Goal: Task Accomplishment & Management: Use online tool/utility

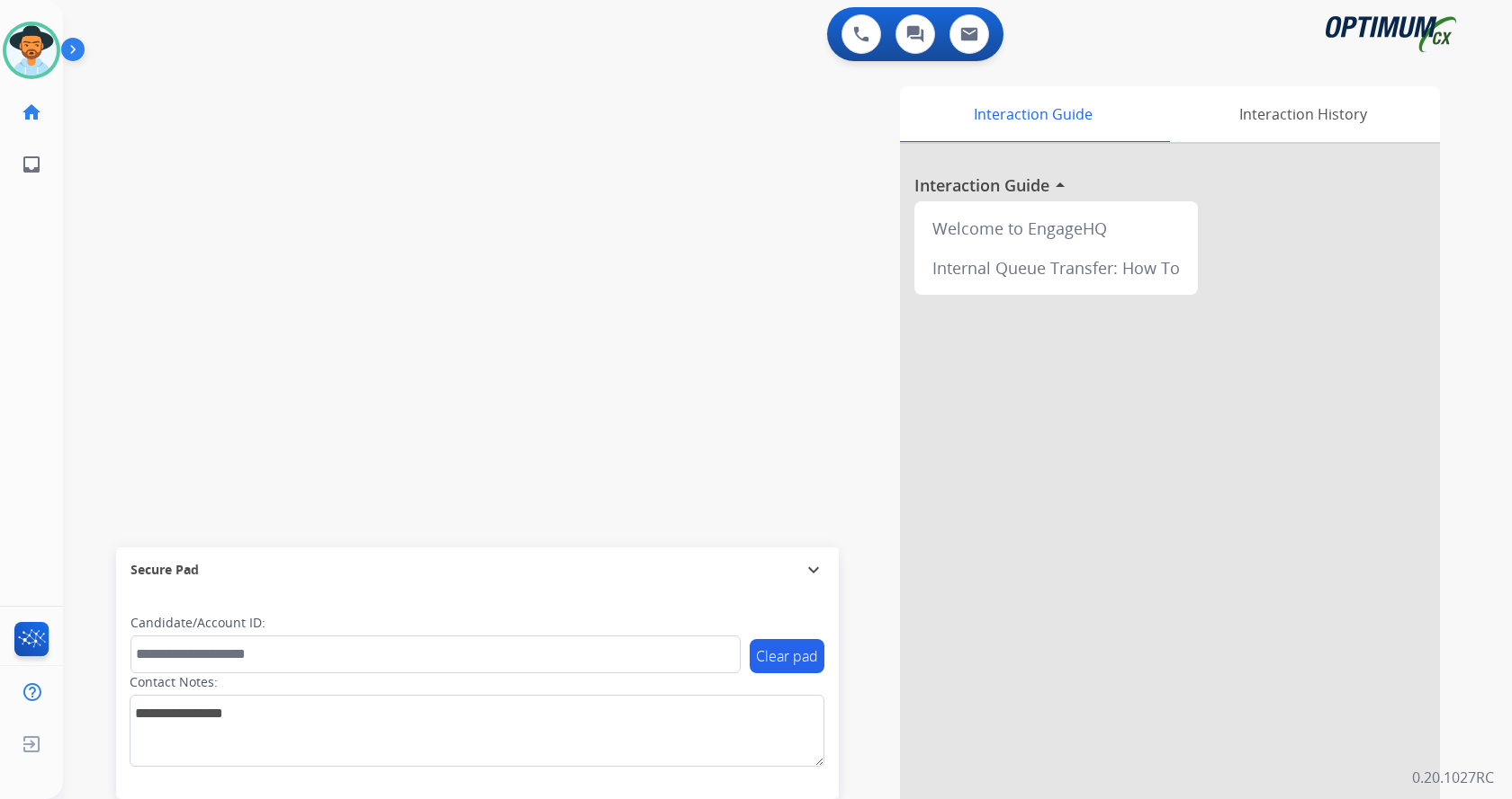
click at [72, 50] on img at bounding box center [76, 53] width 31 height 34
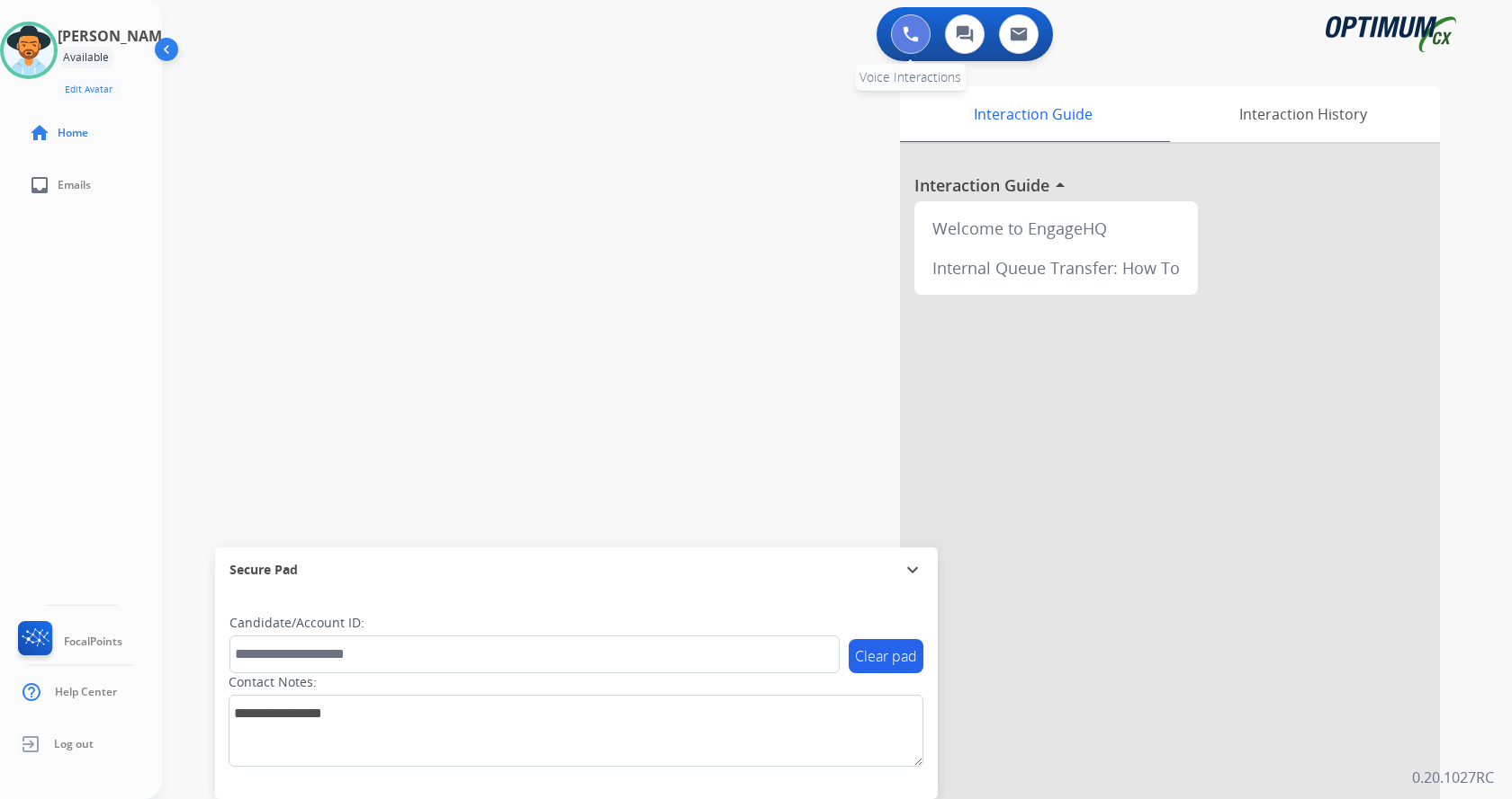
click at [905, 38] on img at bounding box center [910, 33] width 16 height 16
click at [920, 25] on button at bounding box center [910, 33] width 39 height 39
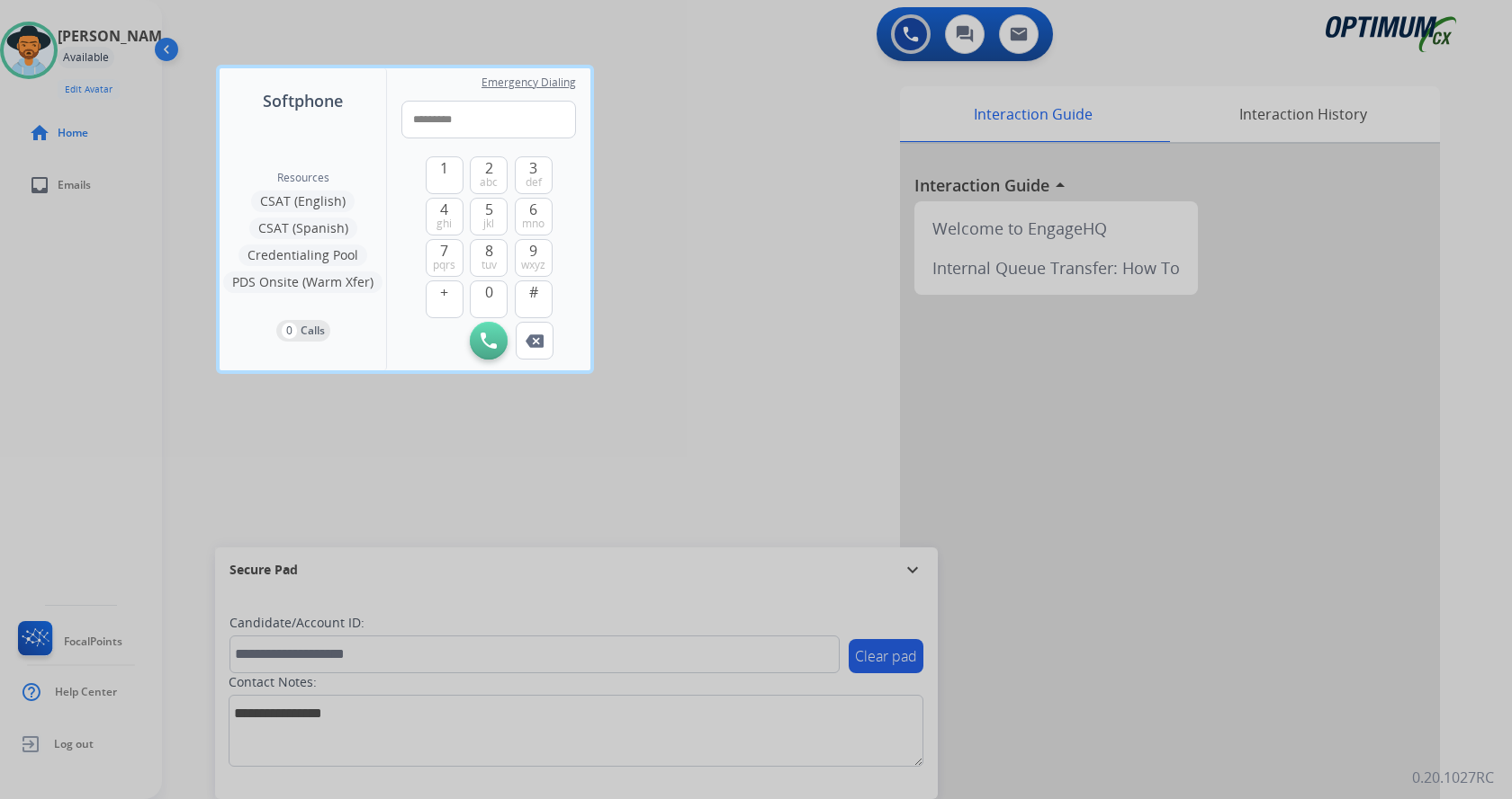
type input "**********"
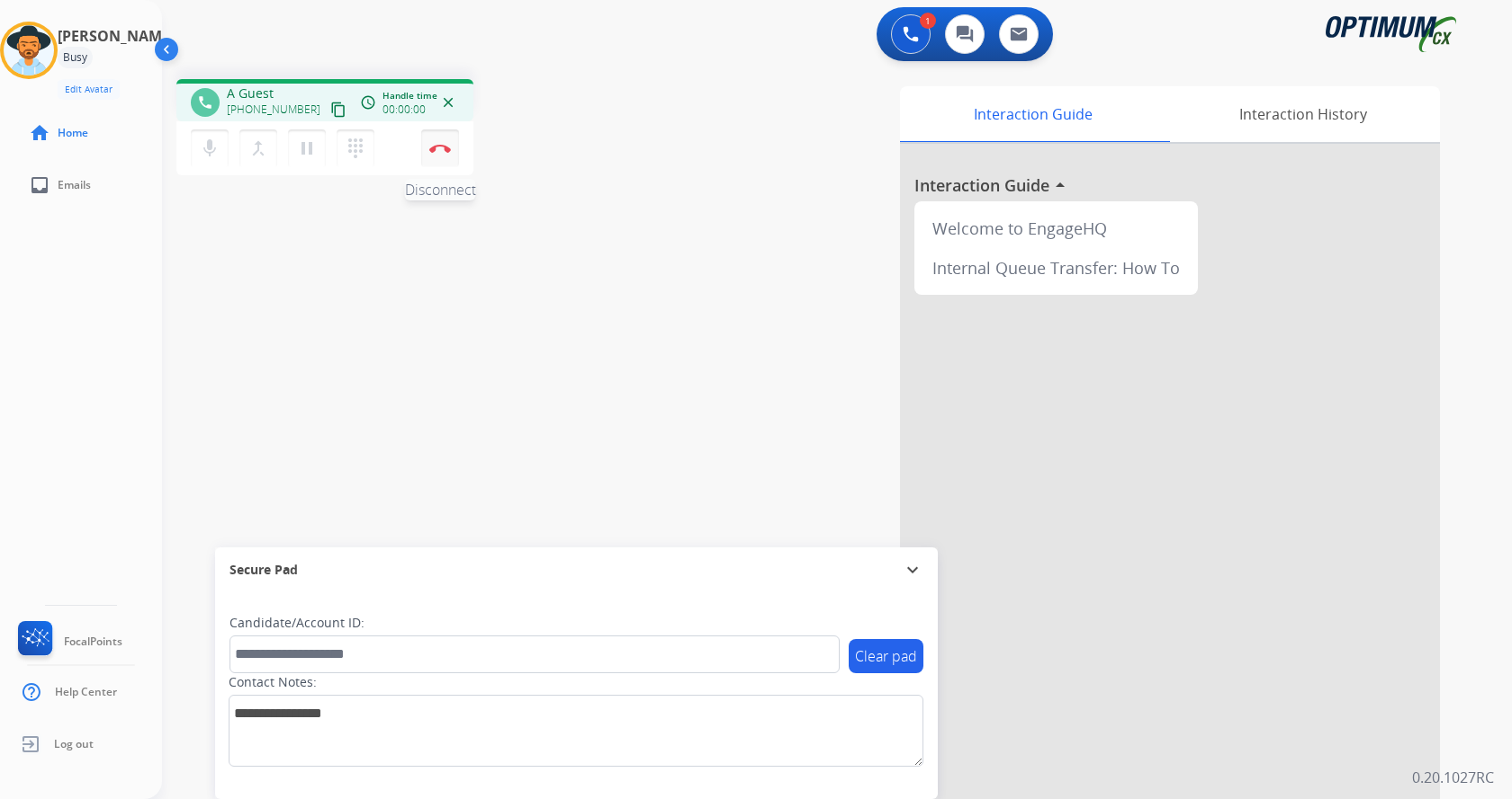
click at [439, 151] on img at bounding box center [439, 148] width 22 height 9
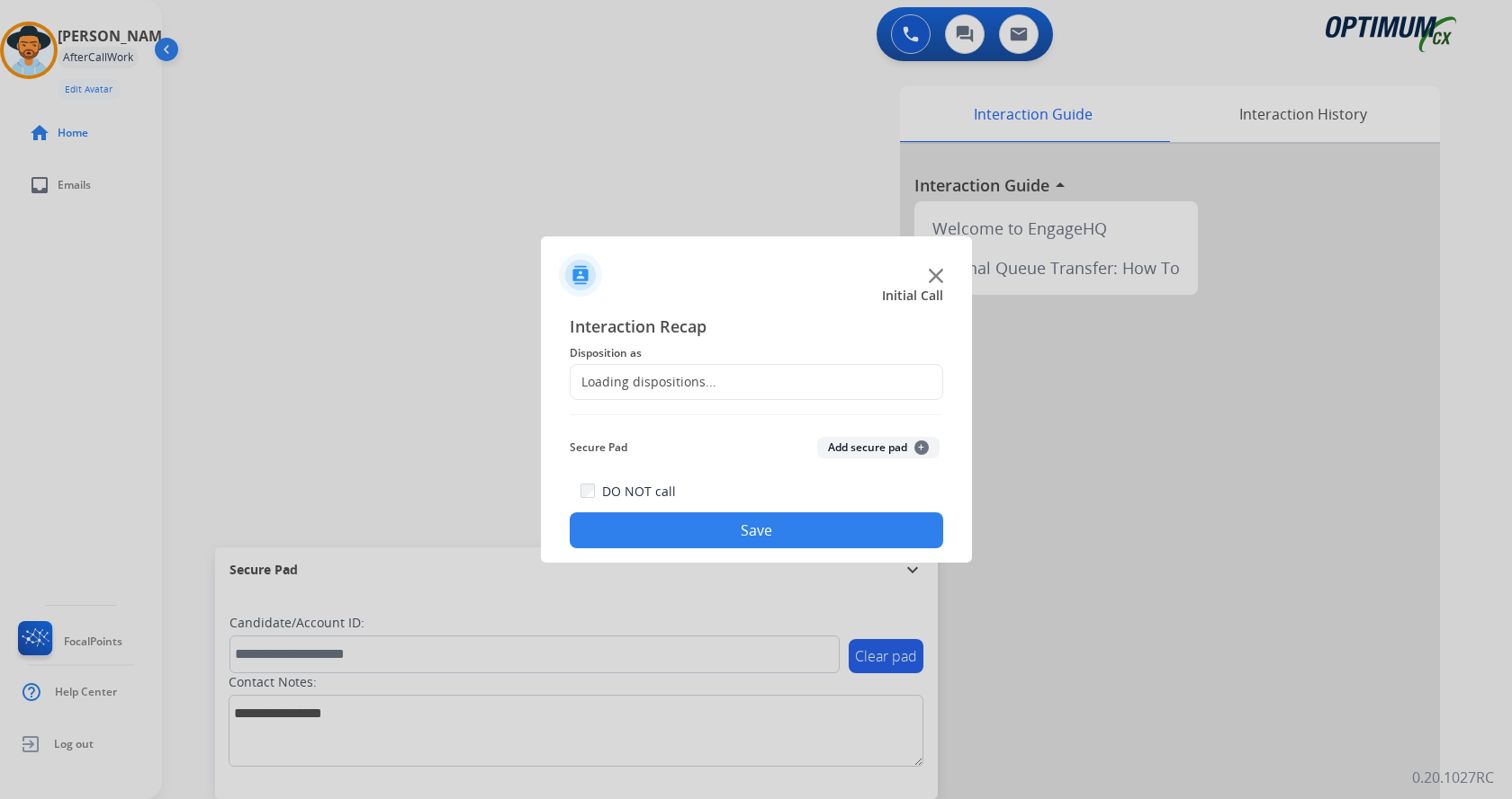
click at [831, 448] on button "Add secure pad +" at bounding box center [878, 448] width 122 height 22
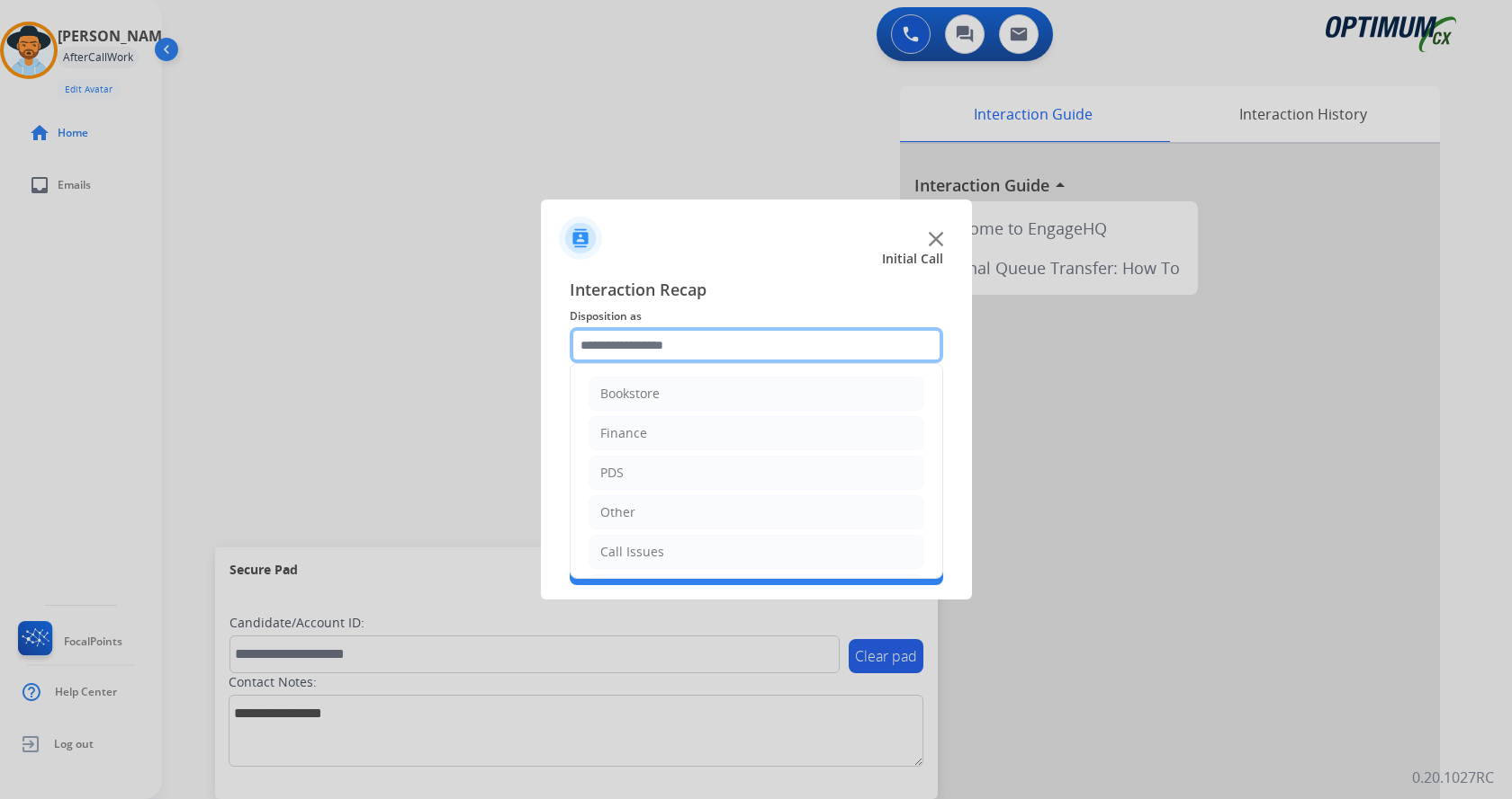
click at [695, 347] on input "text" at bounding box center [756, 346] width 373 height 36
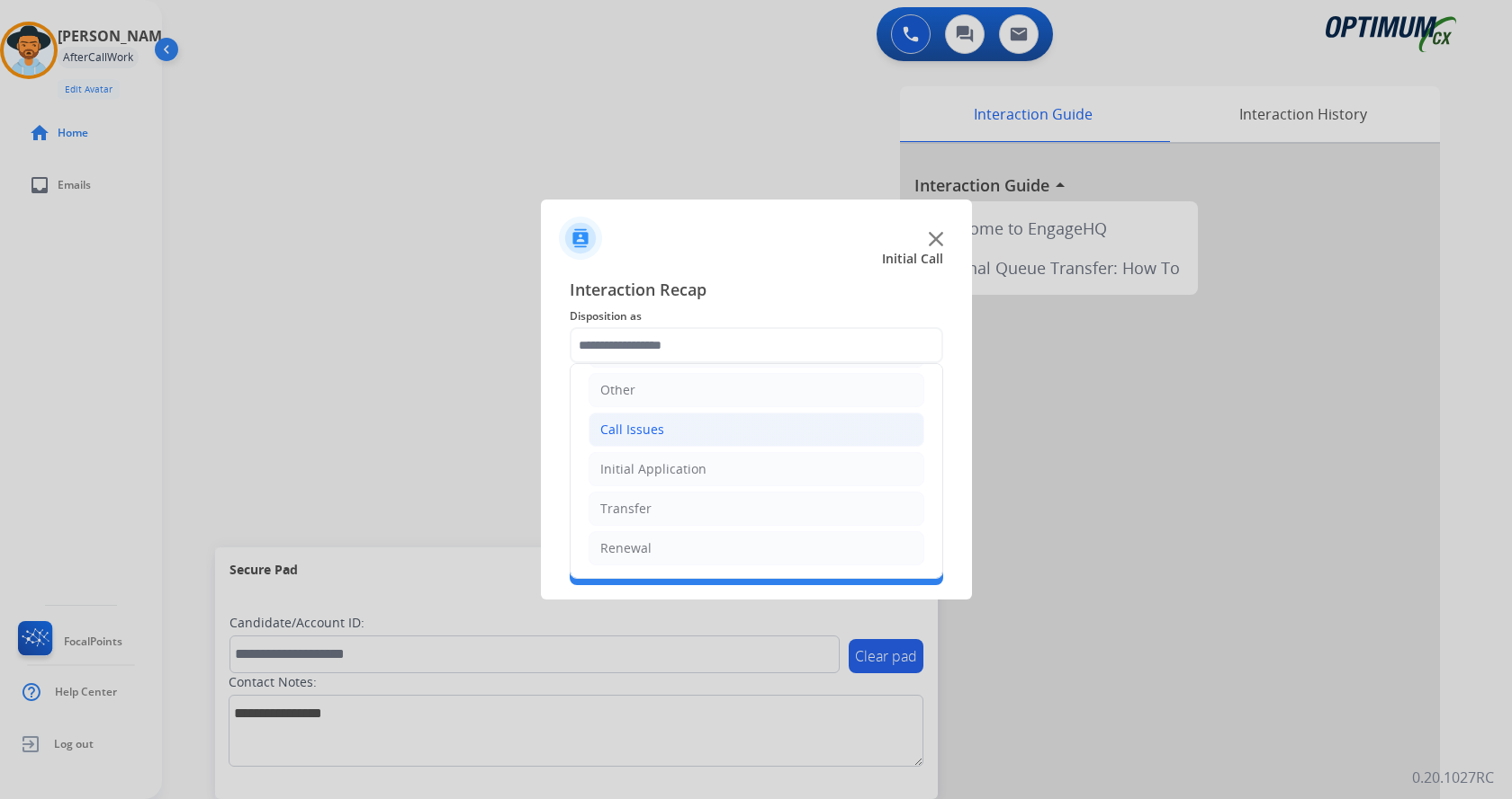
click at [663, 437] on li "Call Issues" at bounding box center [756, 430] width 335 height 34
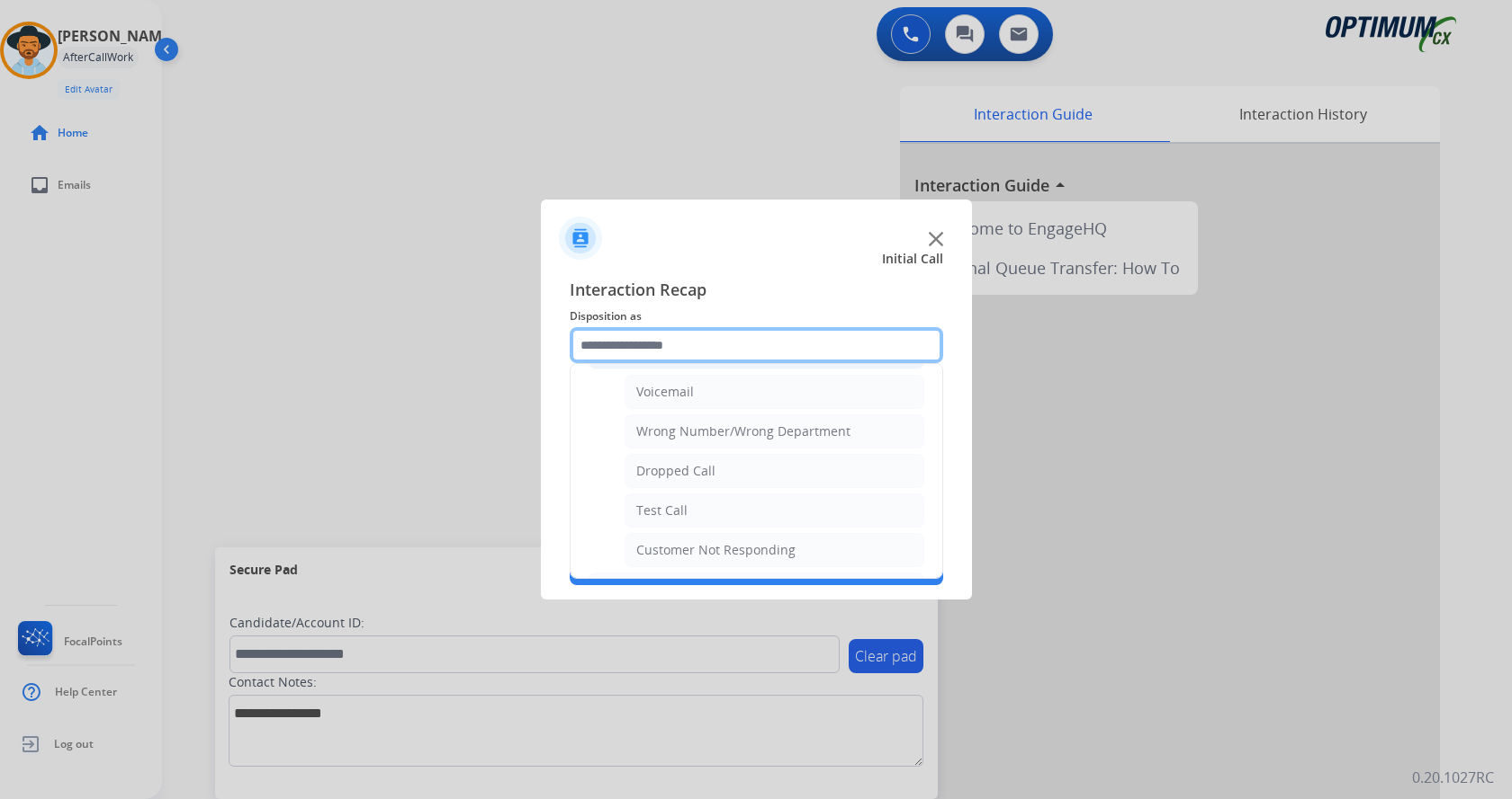
scroll to position [320, 0]
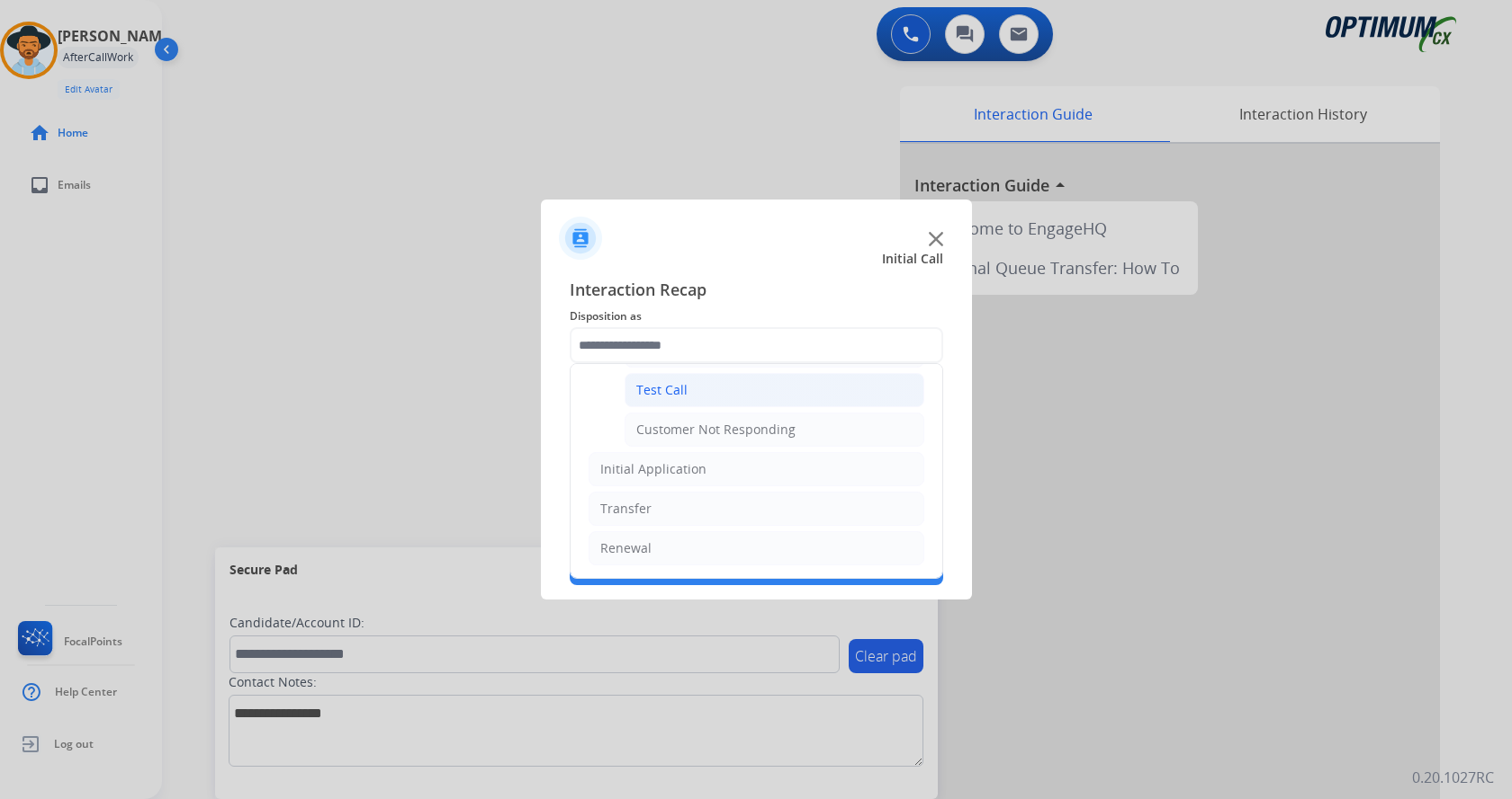
click at [693, 401] on li "Test Call" at bounding box center [775, 390] width 300 height 34
type input "*********"
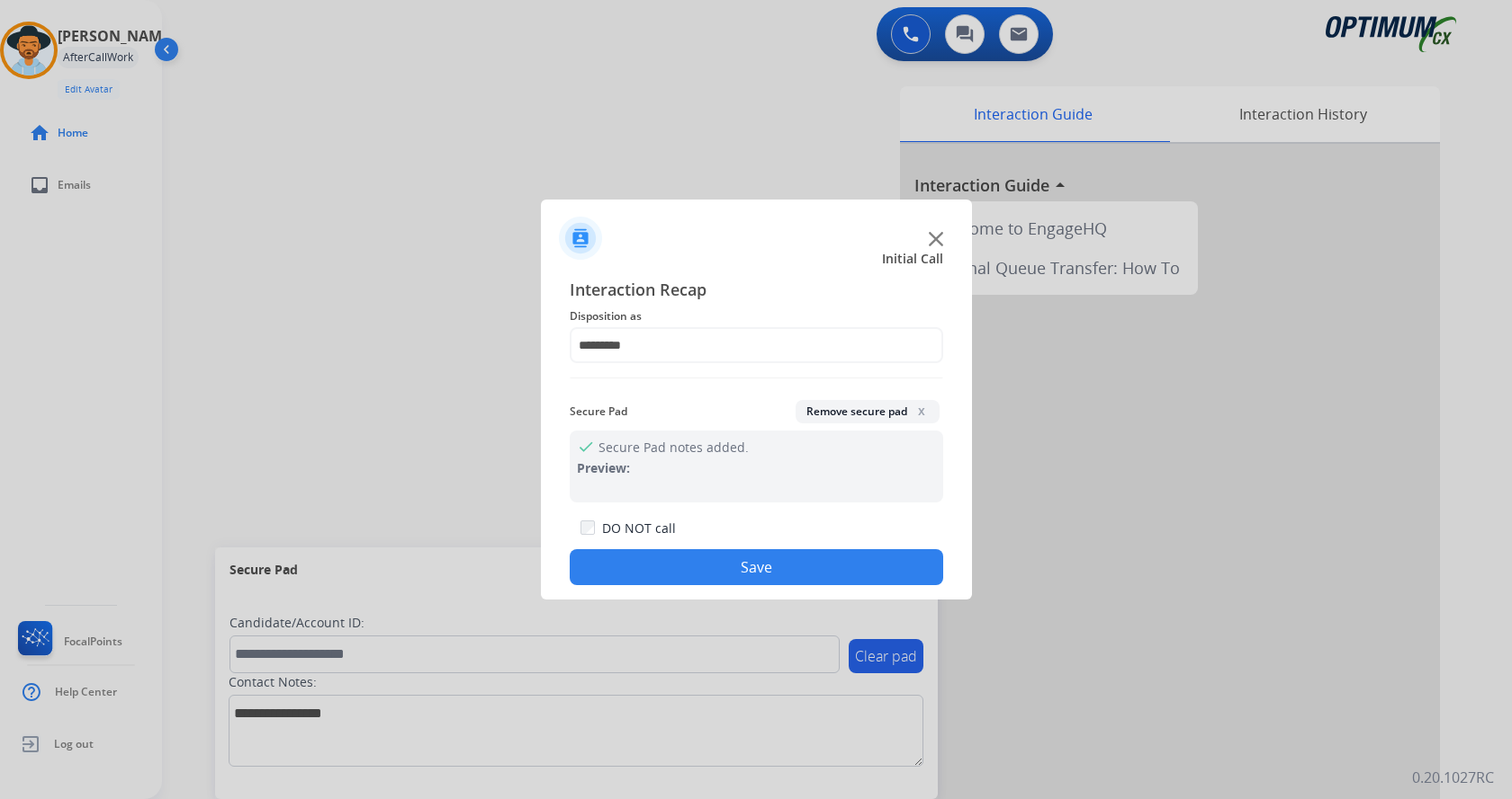
click at [715, 578] on button "Save" at bounding box center [756, 568] width 373 height 36
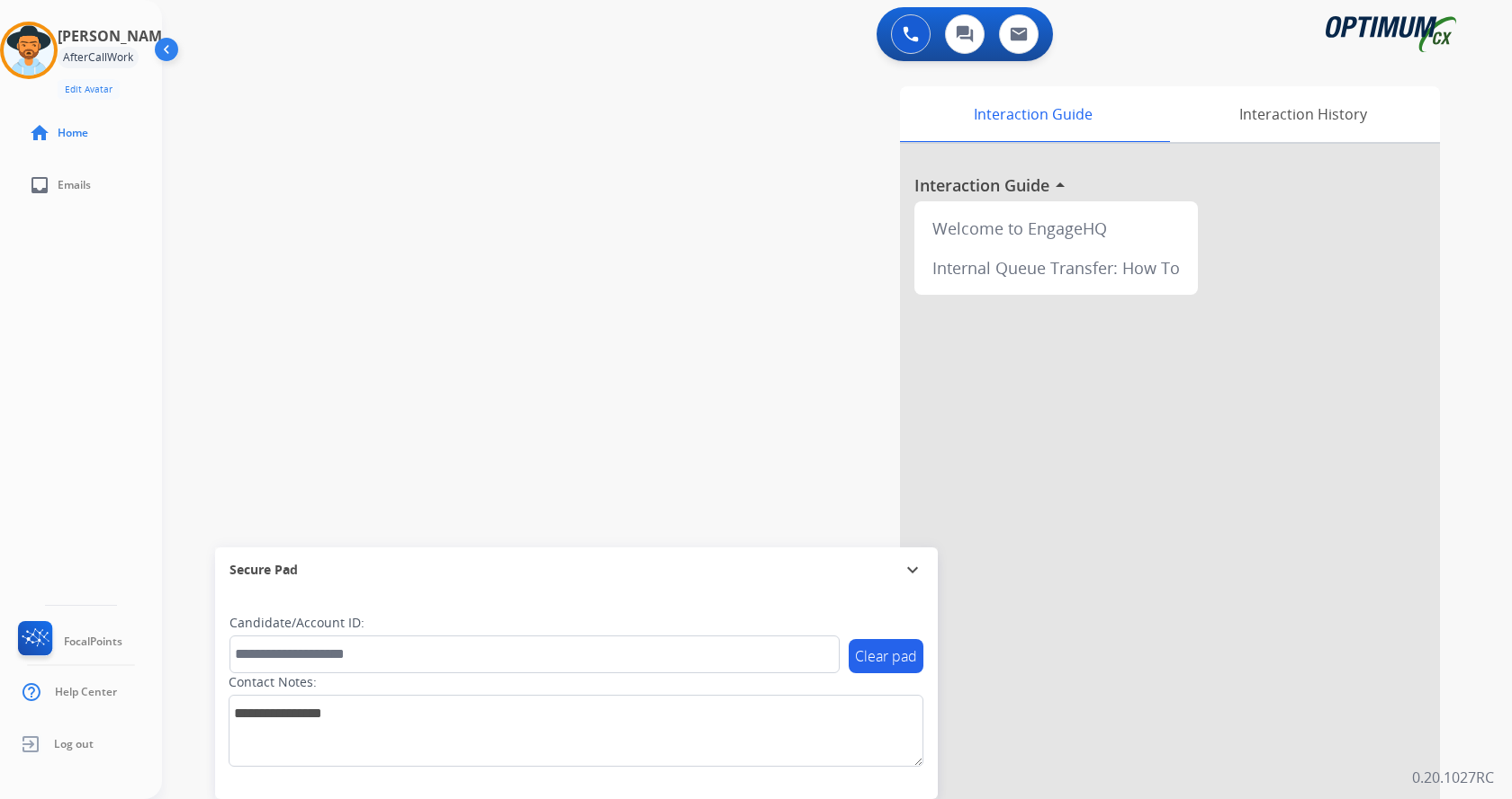
click at [538, 394] on div "swap_horiz Break voice bridge close_fullscreen Connect 3-Way Call merge_type Se…" at bounding box center [816, 440] width 1307 height 750
drag, startPoint x: 642, startPoint y: 277, endPoint x: 659, endPoint y: 273, distance: 17.5
click at [646, 277] on div "swap_horiz Break voice bridge close_fullscreen Connect 3-Way Call merge_type Se…" at bounding box center [816, 440] width 1307 height 750
click at [597, 249] on div "swap_horiz Break voice bridge close_fullscreen Connect 3-Way Call merge_type Se…" at bounding box center [816, 440] width 1307 height 750
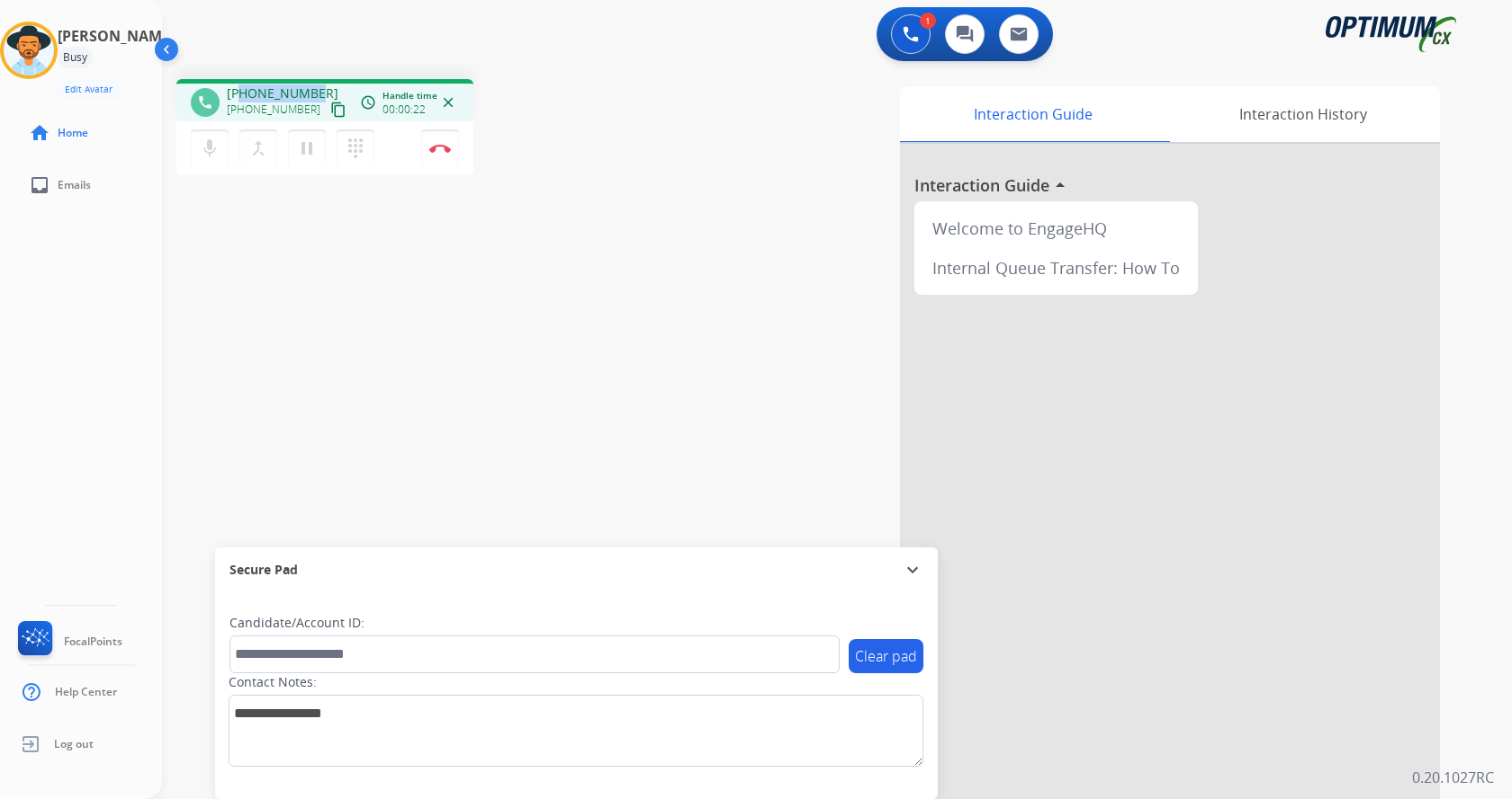
drag, startPoint x: 242, startPoint y: 91, endPoint x: 312, endPoint y: 91, distance: 70.0
click at [312, 91] on span "[PHONE_NUMBER]" at bounding box center [282, 94] width 112 height 18
copy span "7208781332"
click at [699, 292] on div "Interaction Guide Interaction History Interaction Guide arrow_drop_up Welcome t…" at bounding box center [1048, 450] width 784 height 728
click at [769, 289] on div "Interaction Guide Interaction History Interaction Guide arrow_drop_up Welcome t…" at bounding box center [1048, 450] width 784 height 728
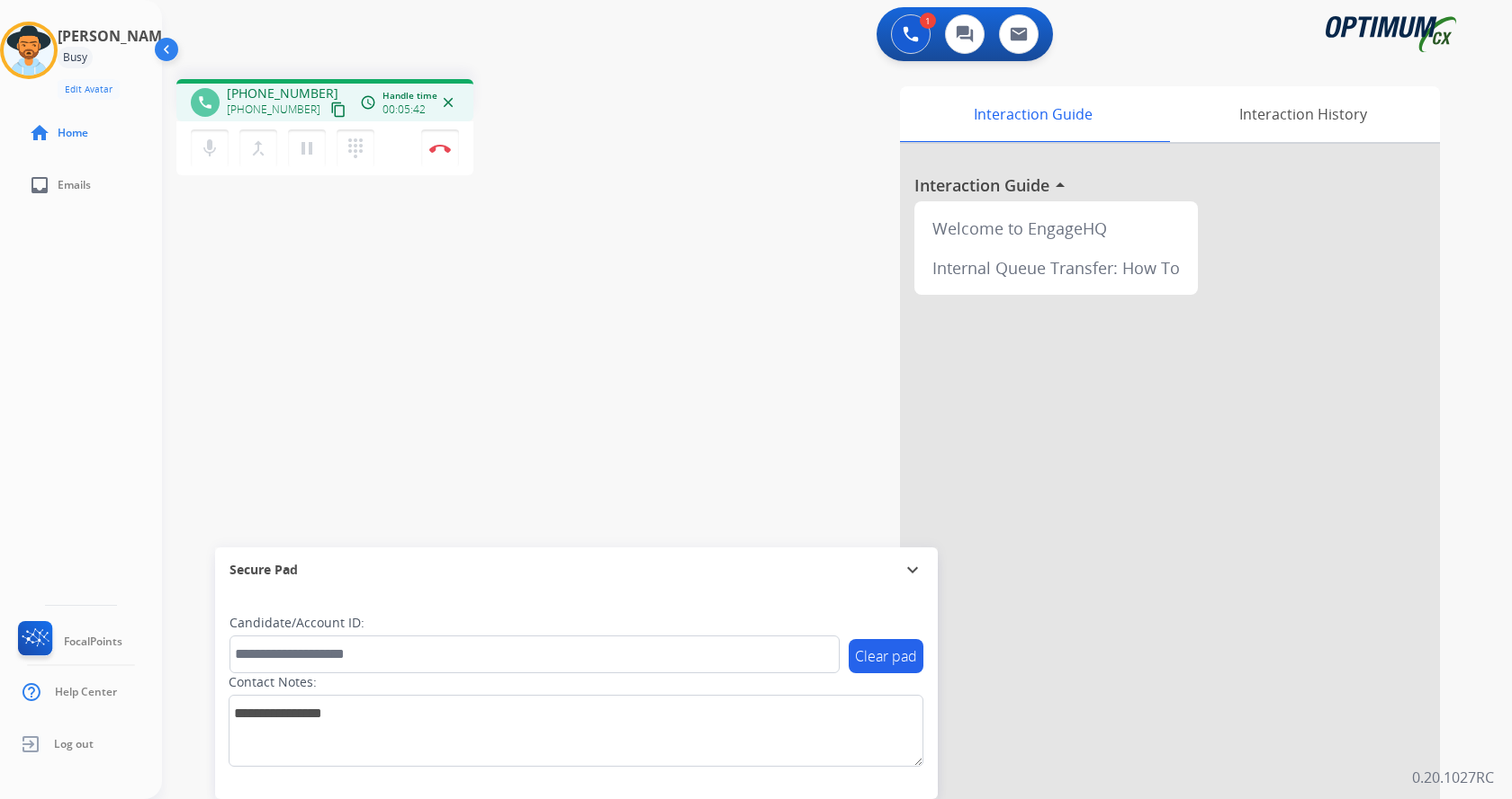
click at [770, 291] on div "Interaction Guide Interaction History Interaction Guide arrow_drop_up Welcome t…" at bounding box center [1048, 450] width 784 height 728
click at [643, 188] on div "phone [PHONE_NUMBER] [PHONE_NUMBER] content_copy access_time Call metrics Queue…" at bounding box center [816, 440] width 1307 height 750
click at [544, 254] on div "phone [PHONE_NUMBER] [PHONE_NUMBER] content_copy access_time Call metrics Queue…" at bounding box center [816, 440] width 1307 height 750
click at [441, 150] on img at bounding box center [439, 148] width 22 height 9
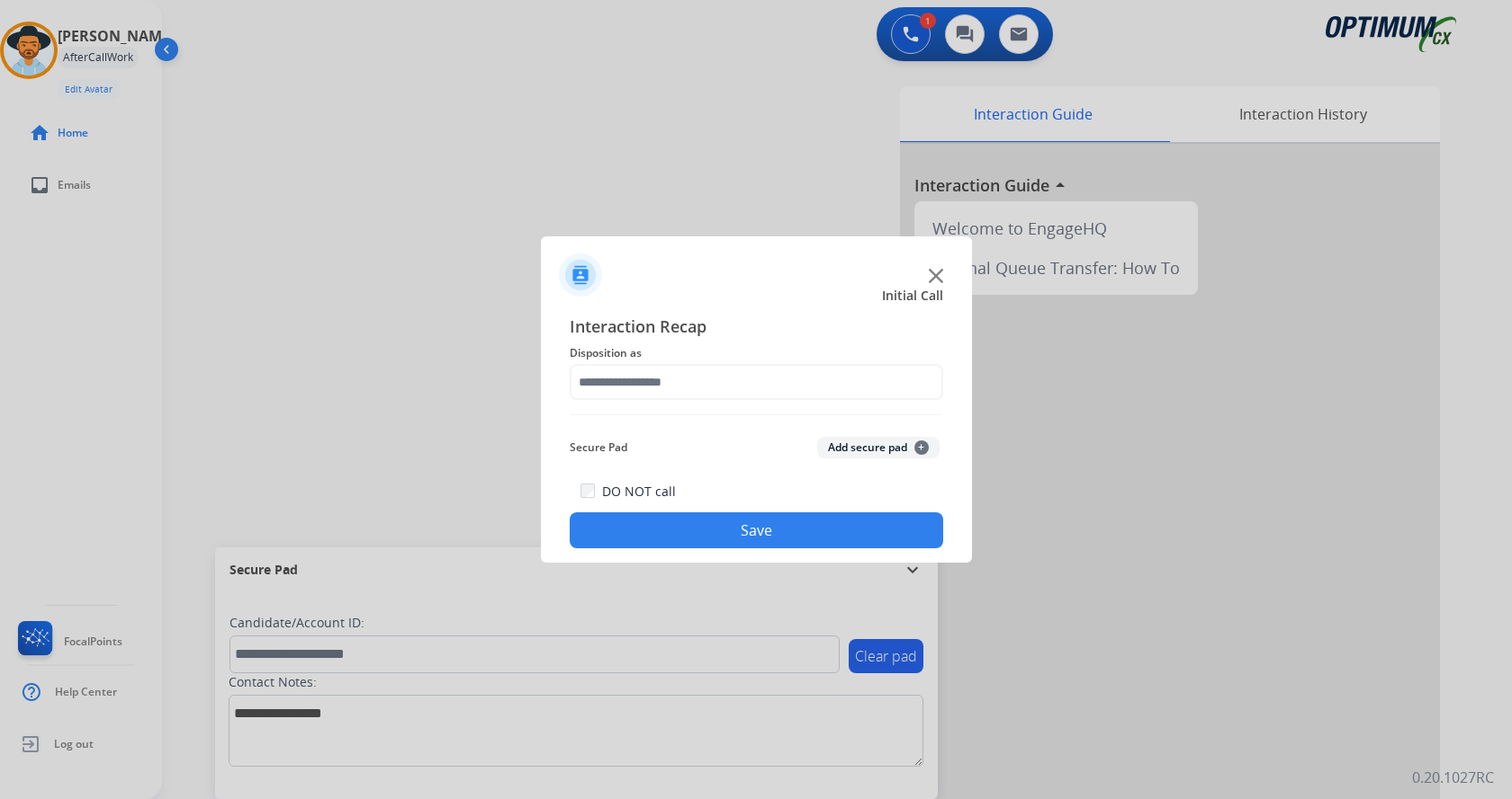
click at [873, 437] on button "Add secure pad +" at bounding box center [878, 448] width 122 height 22
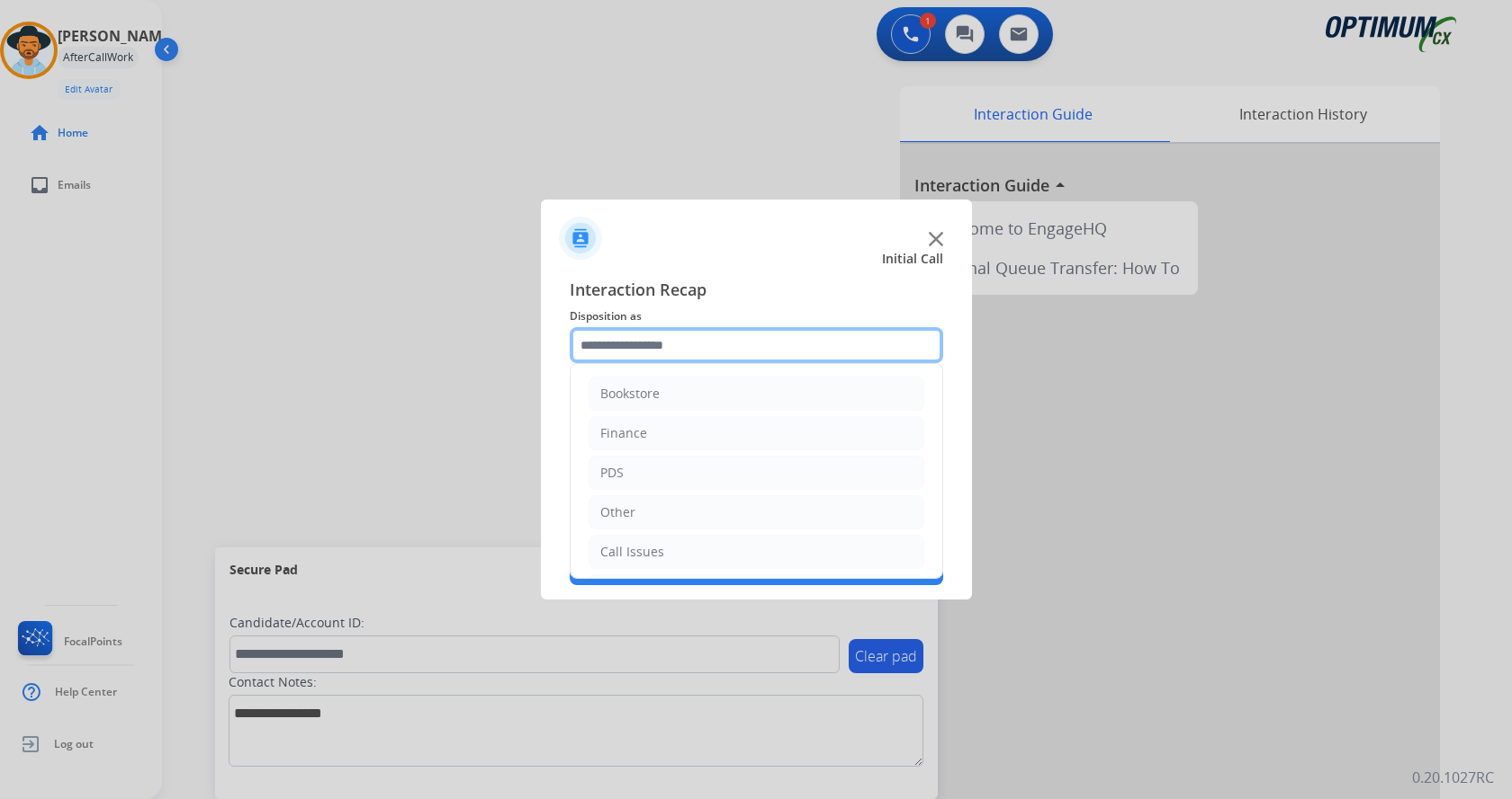
click at [732, 333] on input "text" at bounding box center [756, 346] width 373 height 36
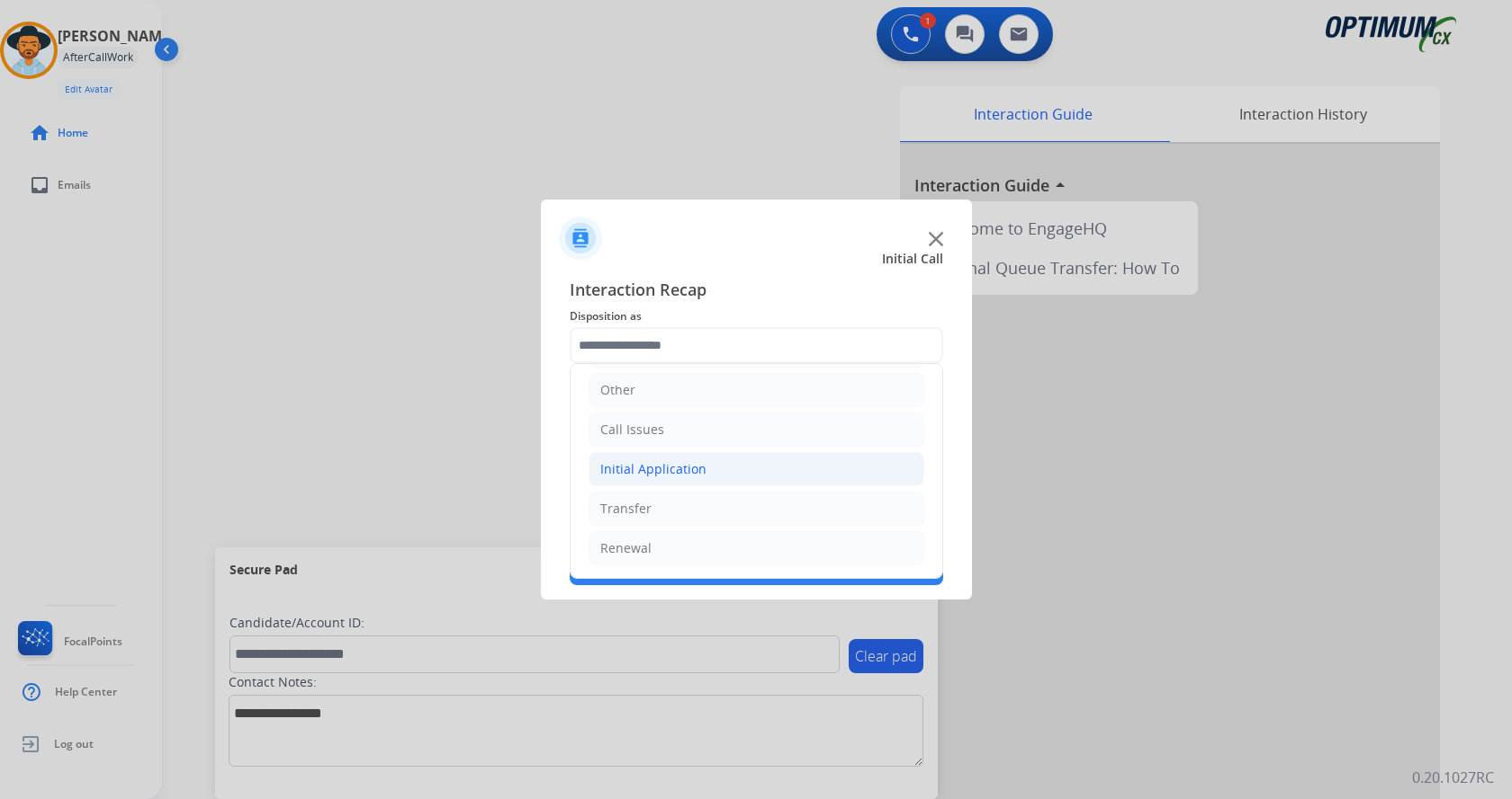
click at [734, 459] on li "Initial Application" at bounding box center [756, 470] width 335 height 34
click at [737, 540] on li "Appeals" at bounding box center [775, 549] width 300 height 34
type input "*******"
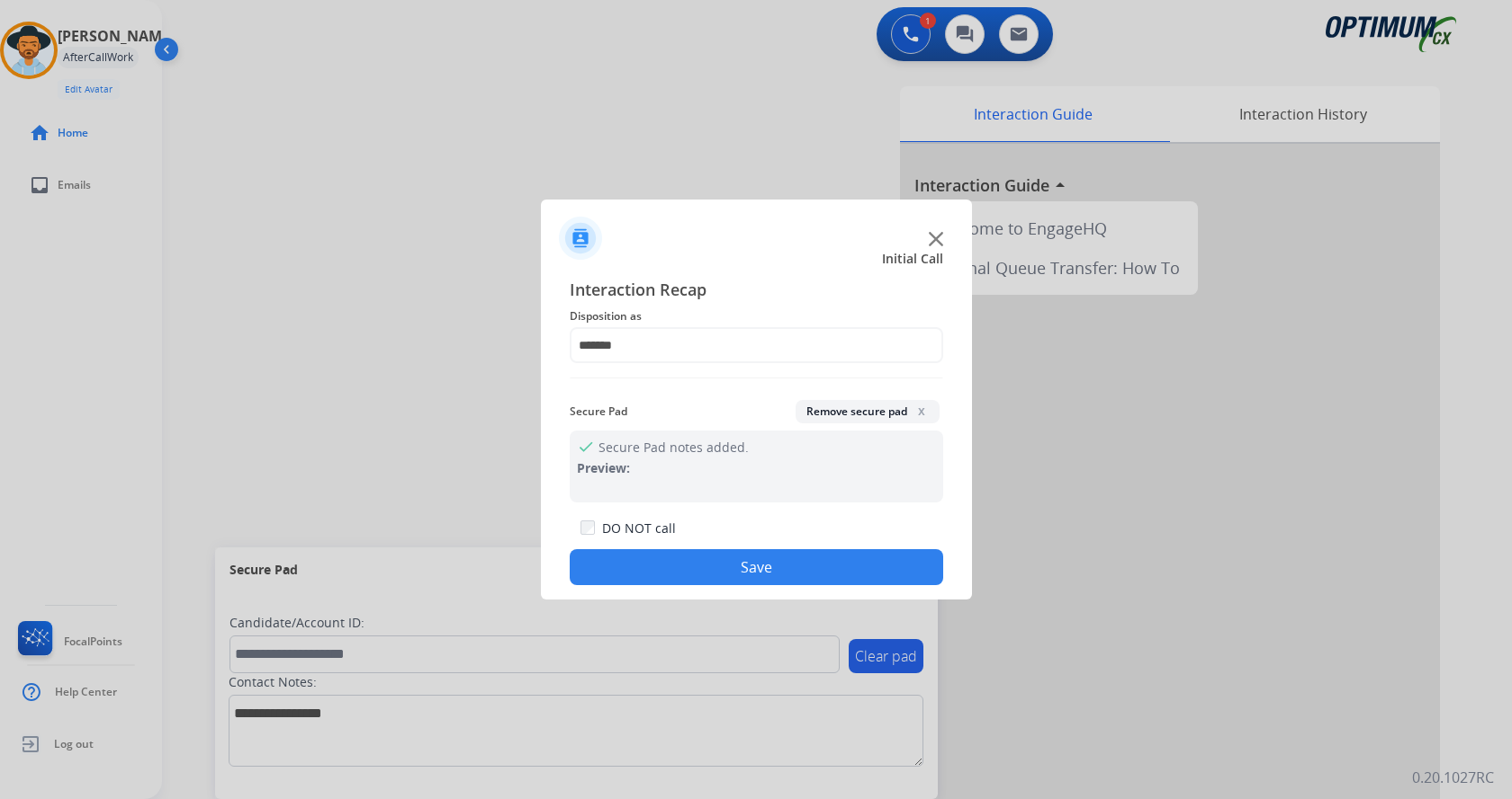
click at [692, 570] on button "Save" at bounding box center [756, 568] width 373 height 36
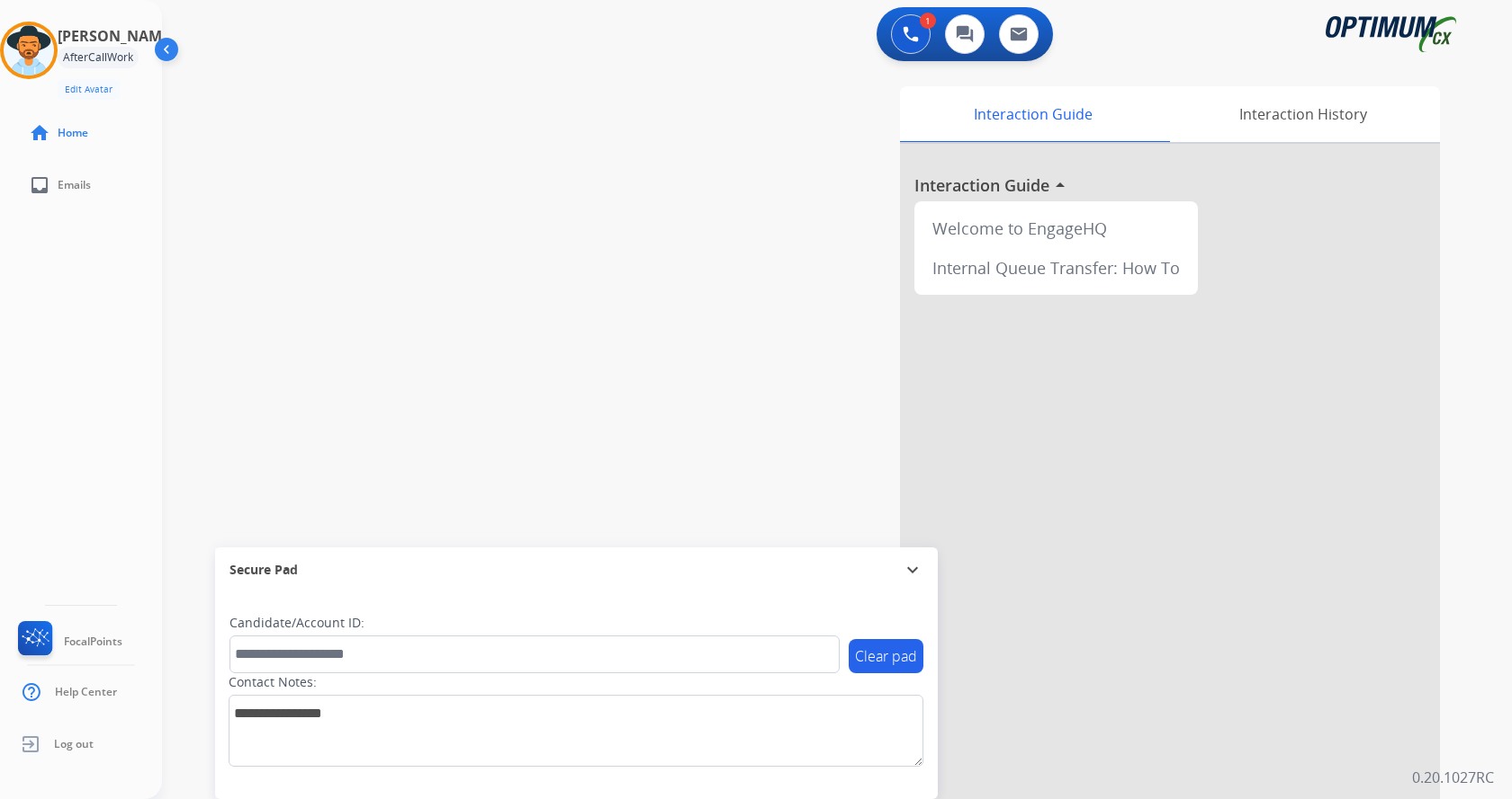
drag, startPoint x: 517, startPoint y: 282, endPoint x: 493, endPoint y: 256, distance: 35.4
click at [514, 279] on div "swap_horiz Break voice bridge close_fullscreen Connect 3-Way Call merge_type Se…" at bounding box center [816, 440] width 1307 height 750
click at [820, 318] on div "Interaction Guide Interaction History Interaction Guide arrow_drop_up Welcome t…" at bounding box center [1048, 450] width 784 height 728
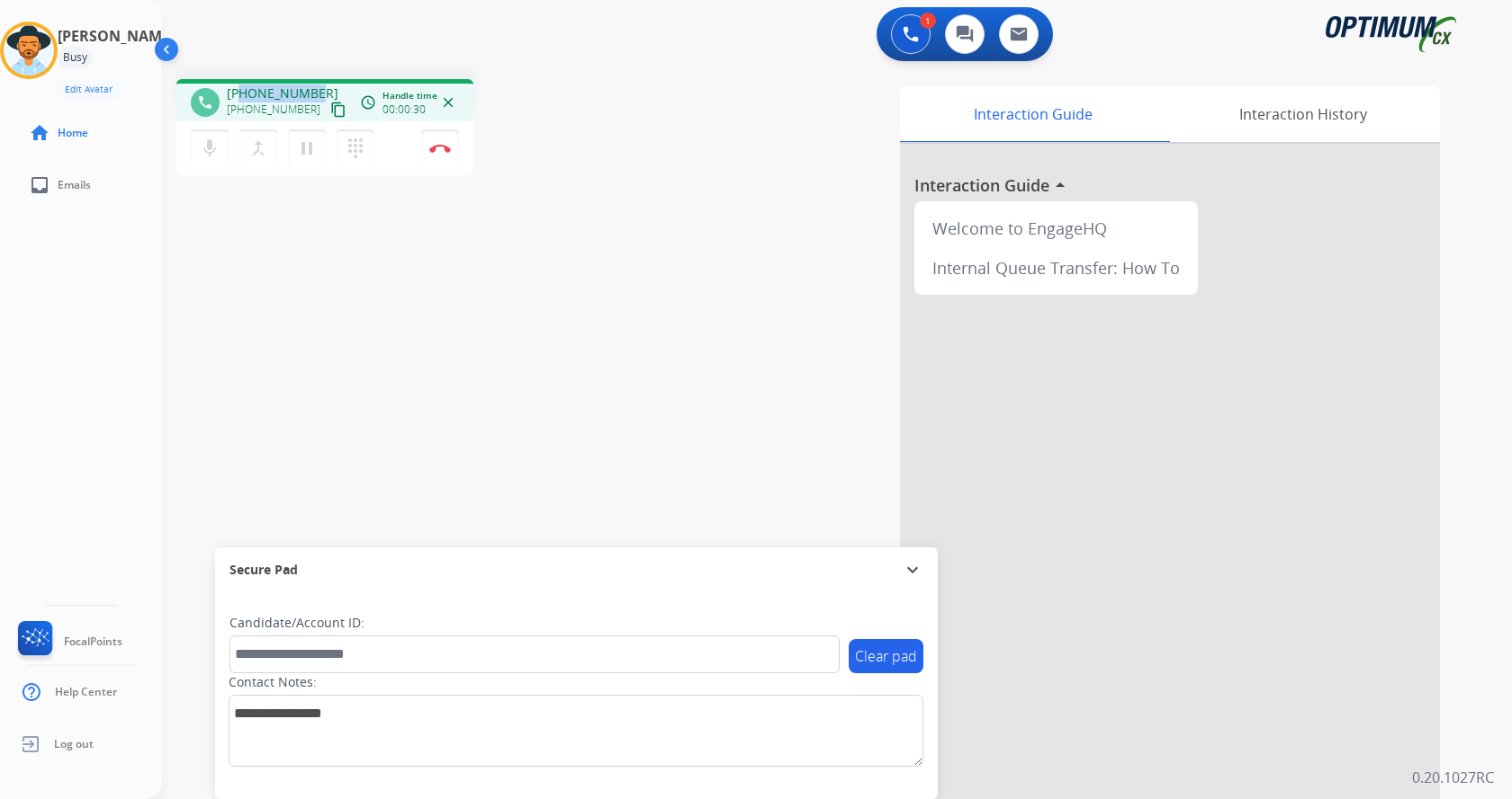
drag, startPoint x: 240, startPoint y: 93, endPoint x: 310, endPoint y: 85, distance: 70.5
click at [310, 85] on span "[PHONE_NUMBER]" at bounding box center [282, 94] width 112 height 18
copy span "5127315795"
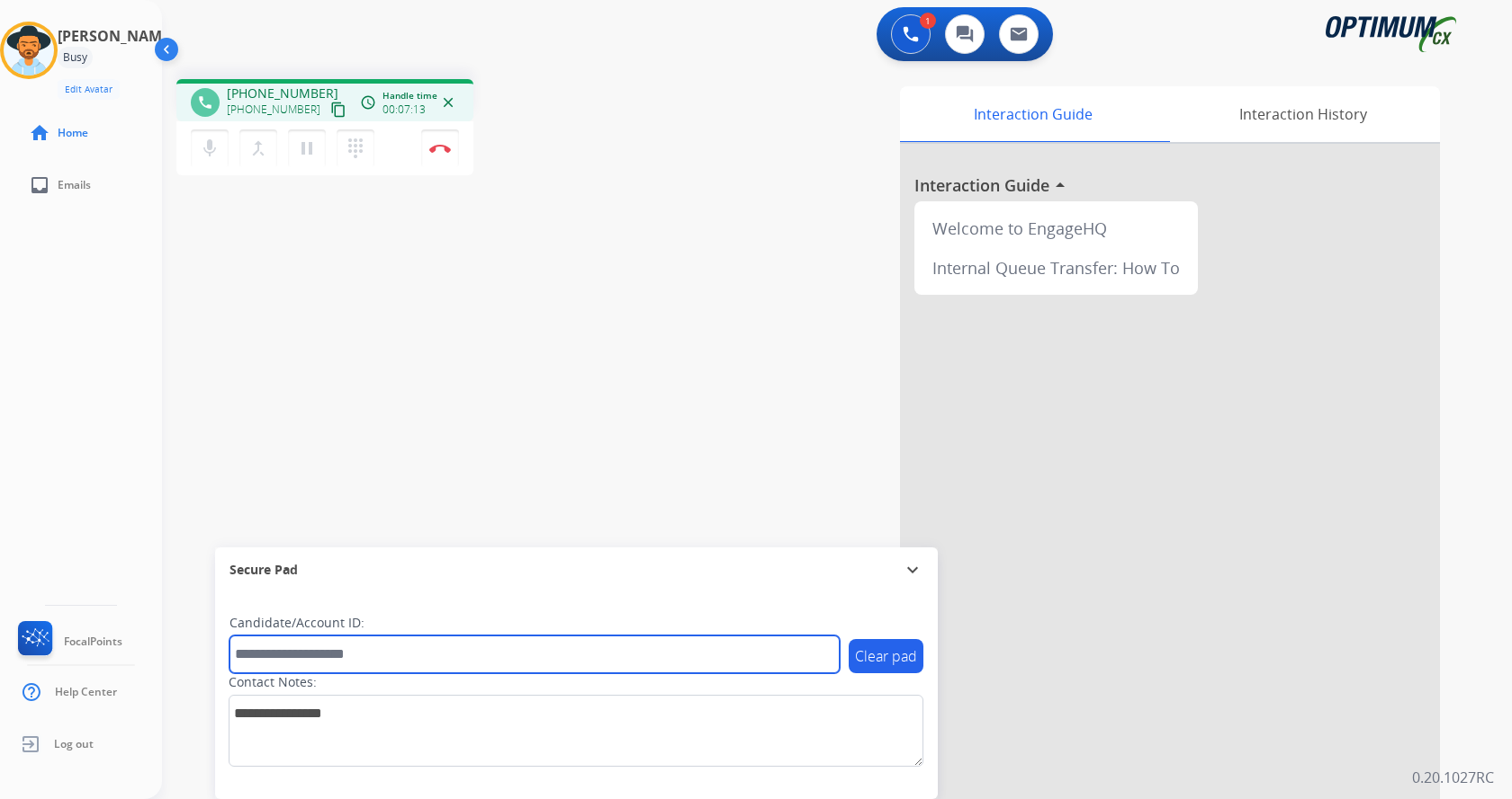
click at [407, 665] on input "text" at bounding box center [534, 655] width 610 height 38
paste input "*******"
type input "*******"
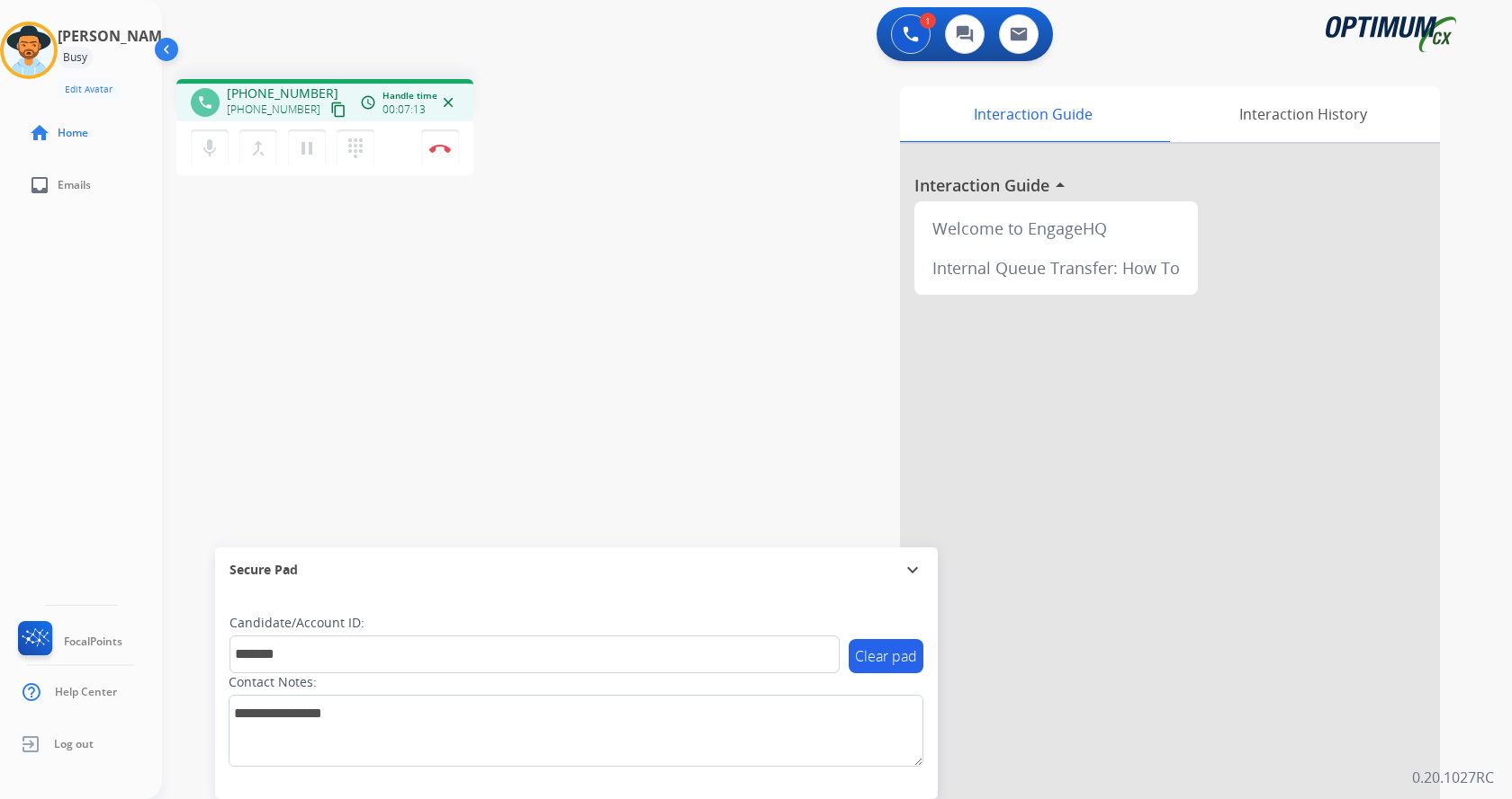
click at [360, 311] on div "phone [PHONE_NUMBER] [PHONE_NUMBER] content_copy access_time Call metrics Queue…" at bounding box center [816, 440] width 1307 height 750
drag, startPoint x: 438, startPoint y: 132, endPoint x: 443, endPoint y: 145, distance: 13.9
click at [443, 145] on button "Disconnect" at bounding box center [440, 149] width 38 height 38
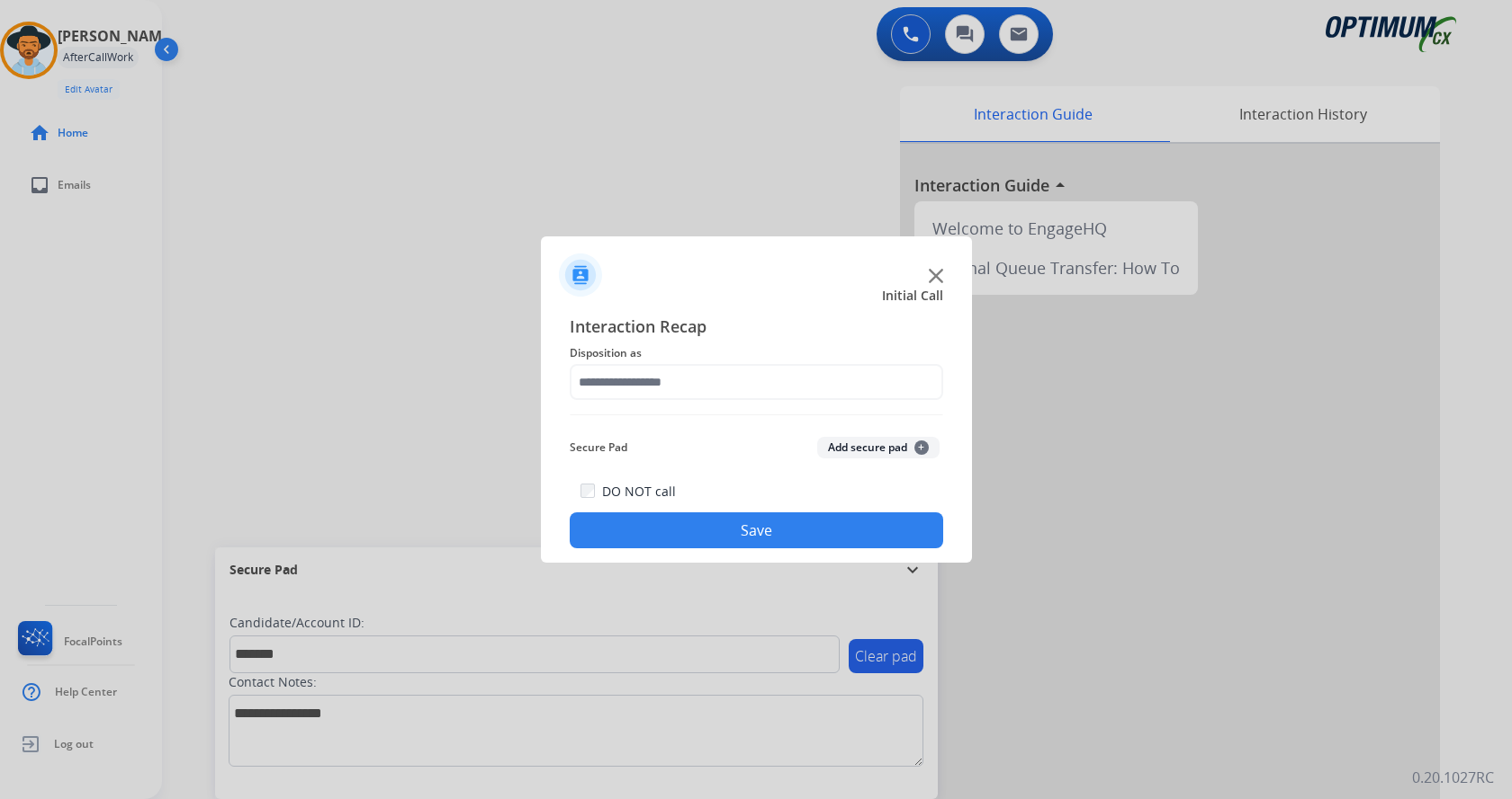
drag, startPoint x: 870, startPoint y: 452, endPoint x: 776, endPoint y: 420, distance: 99.3
click at [870, 452] on button "Add secure pad +" at bounding box center [878, 448] width 122 height 22
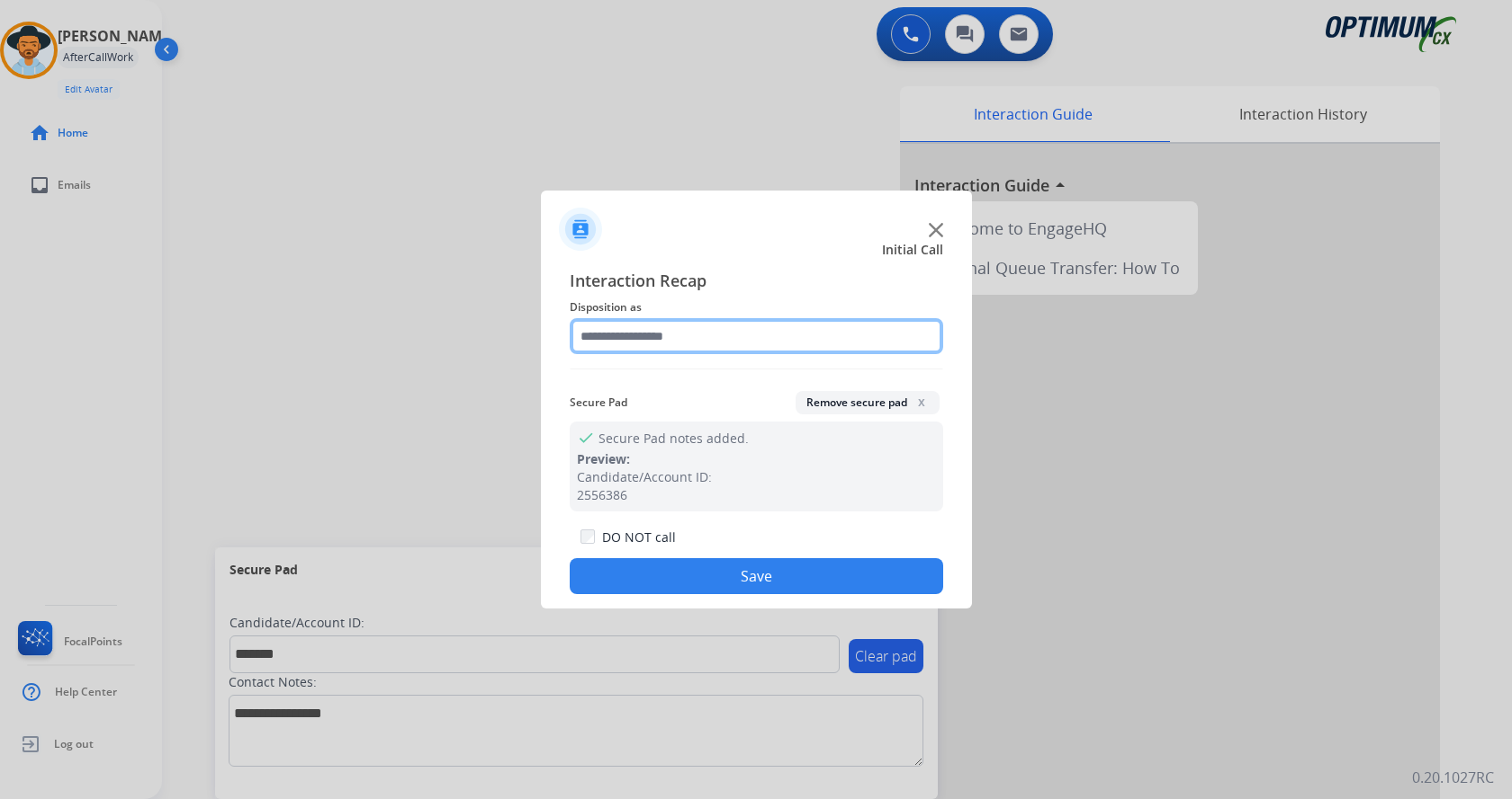
drag, startPoint x: 654, startPoint y: 335, endPoint x: 656, endPoint y: 346, distance: 11.2
click at [656, 337] on input "text" at bounding box center [756, 336] width 373 height 36
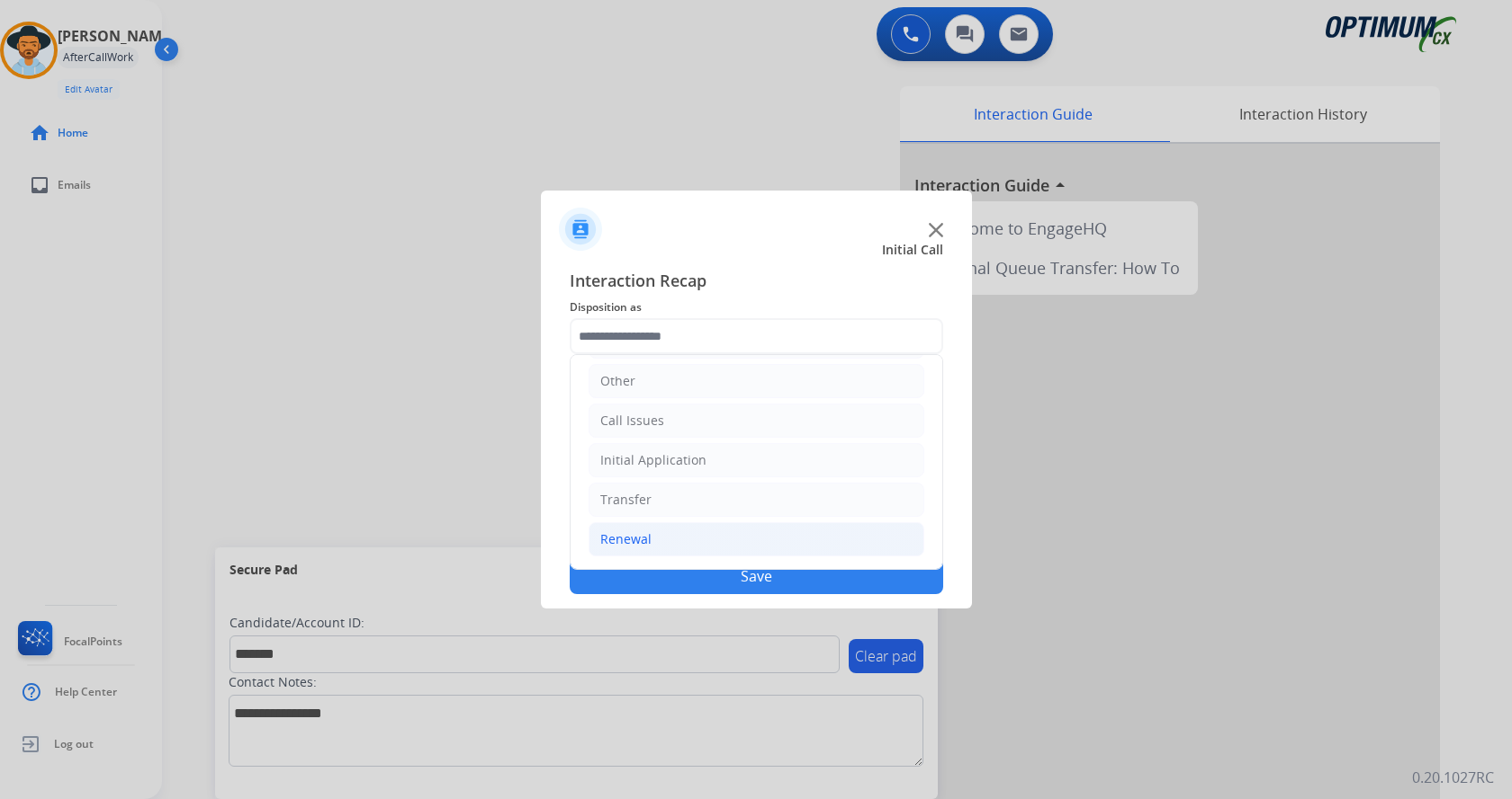
click at [684, 559] on ul "Bookstore Finance PDS Other Call Issues Initial Application Transfer Renewal" at bounding box center [756, 401] width 372 height 336
click at [697, 545] on li "Renewal" at bounding box center [756, 539] width 335 height 34
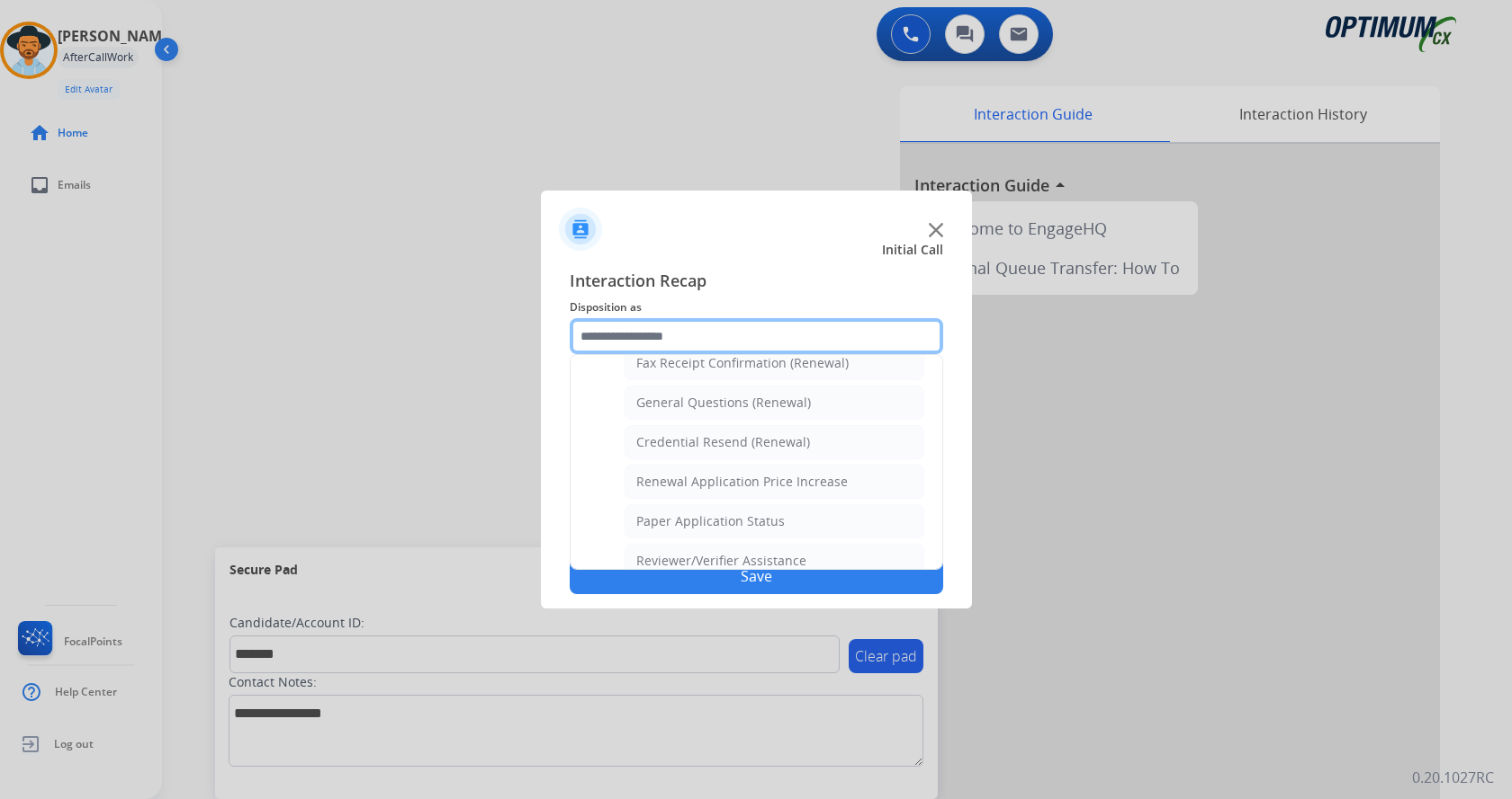
scroll to position [425, 0]
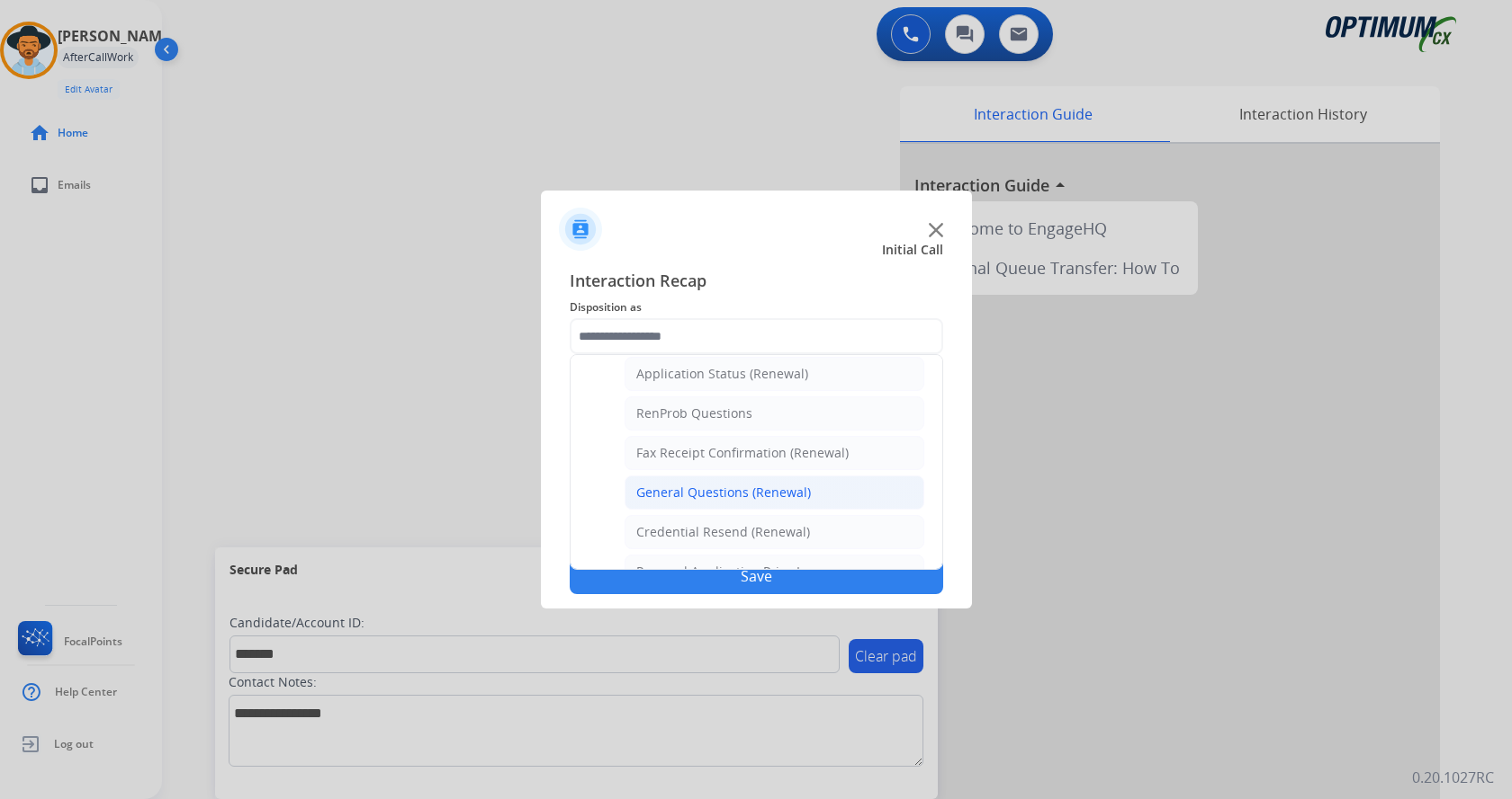
click at [702, 493] on div "General Questions (Renewal)" at bounding box center [723, 493] width 175 height 18
type input "**********"
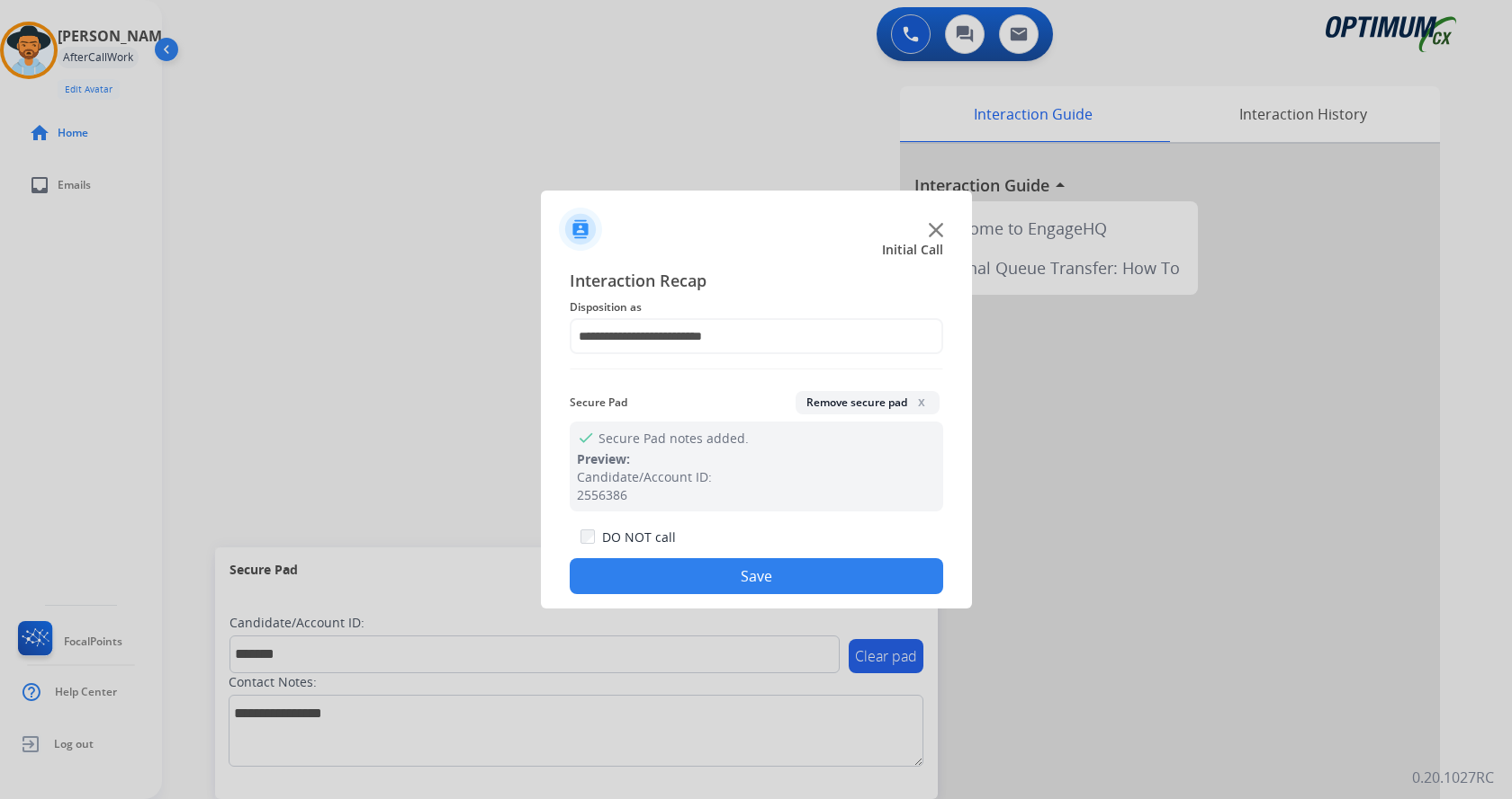
click at [694, 589] on button "Save" at bounding box center [756, 577] width 373 height 36
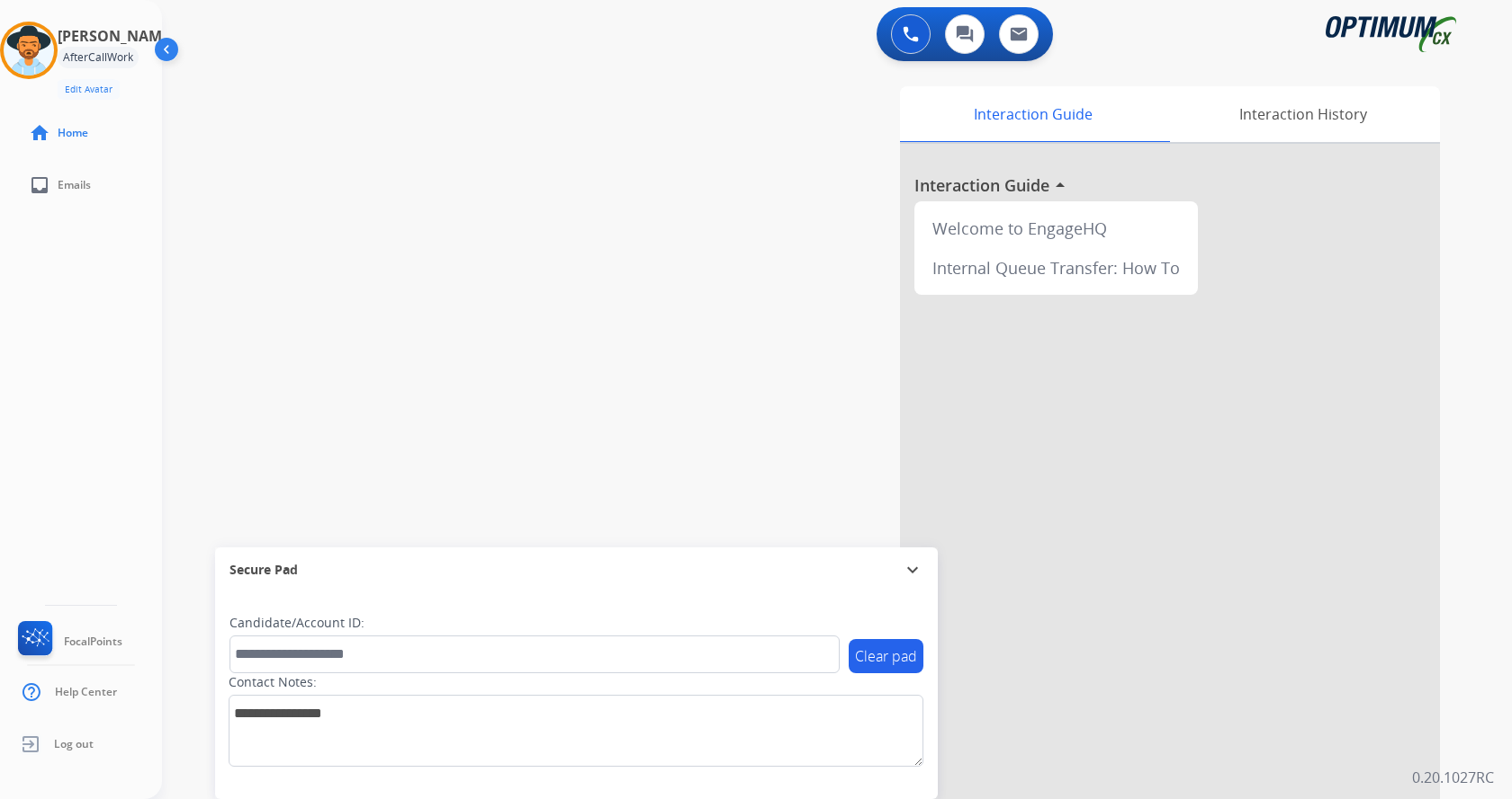
click at [418, 312] on div "swap_horiz Break voice bridge close_fullscreen Connect 3-Way Call merge_type Se…" at bounding box center [816, 440] width 1307 height 750
click at [639, 315] on div "swap_horiz Break voice bridge close_fullscreen Connect 3-Way Call merge_type Se…" at bounding box center [816, 440] width 1307 height 750
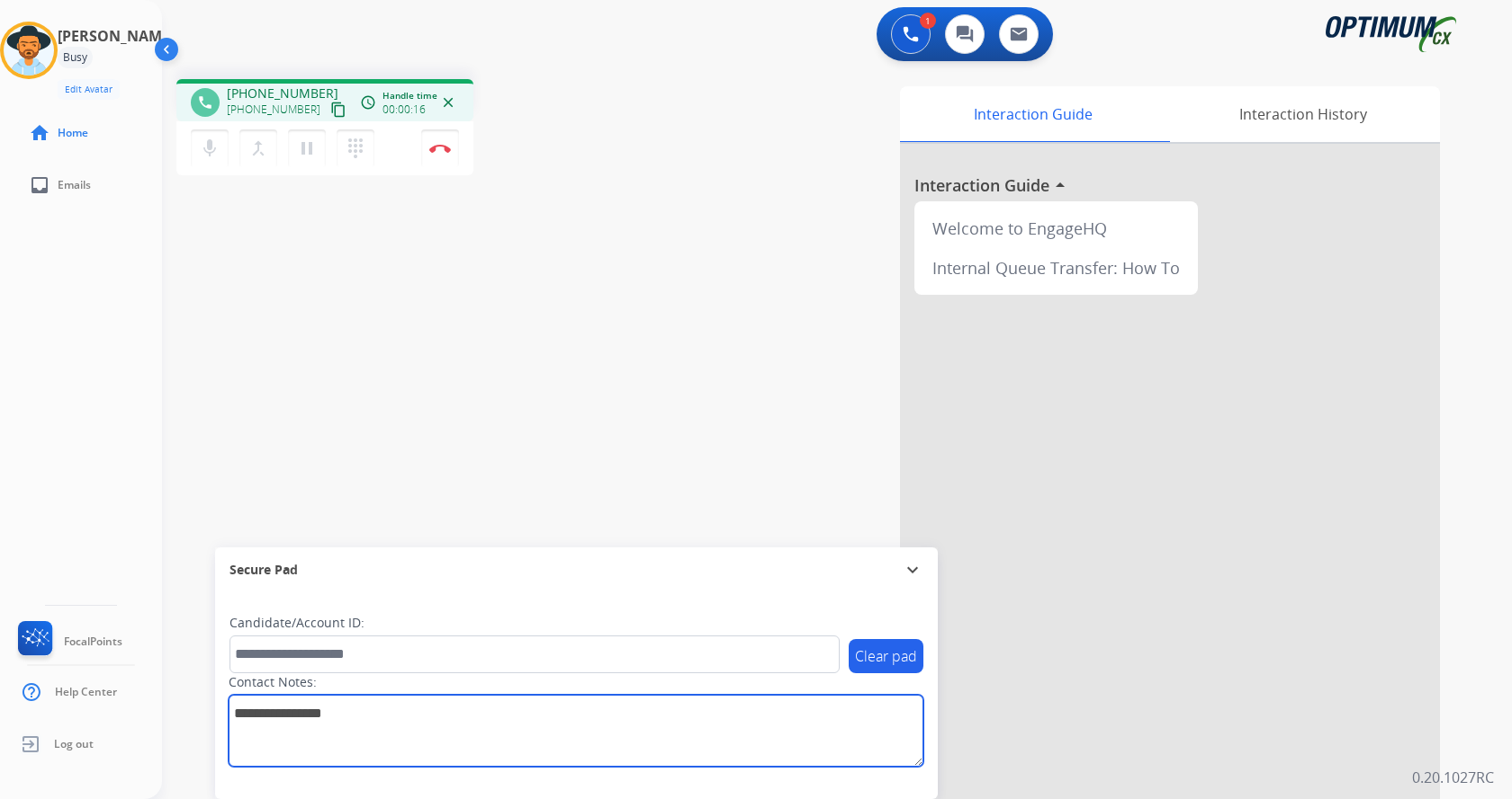
click at [432, 709] on textarea at bounding box center [575, 730] width 694 height 72
type textarea "**********"
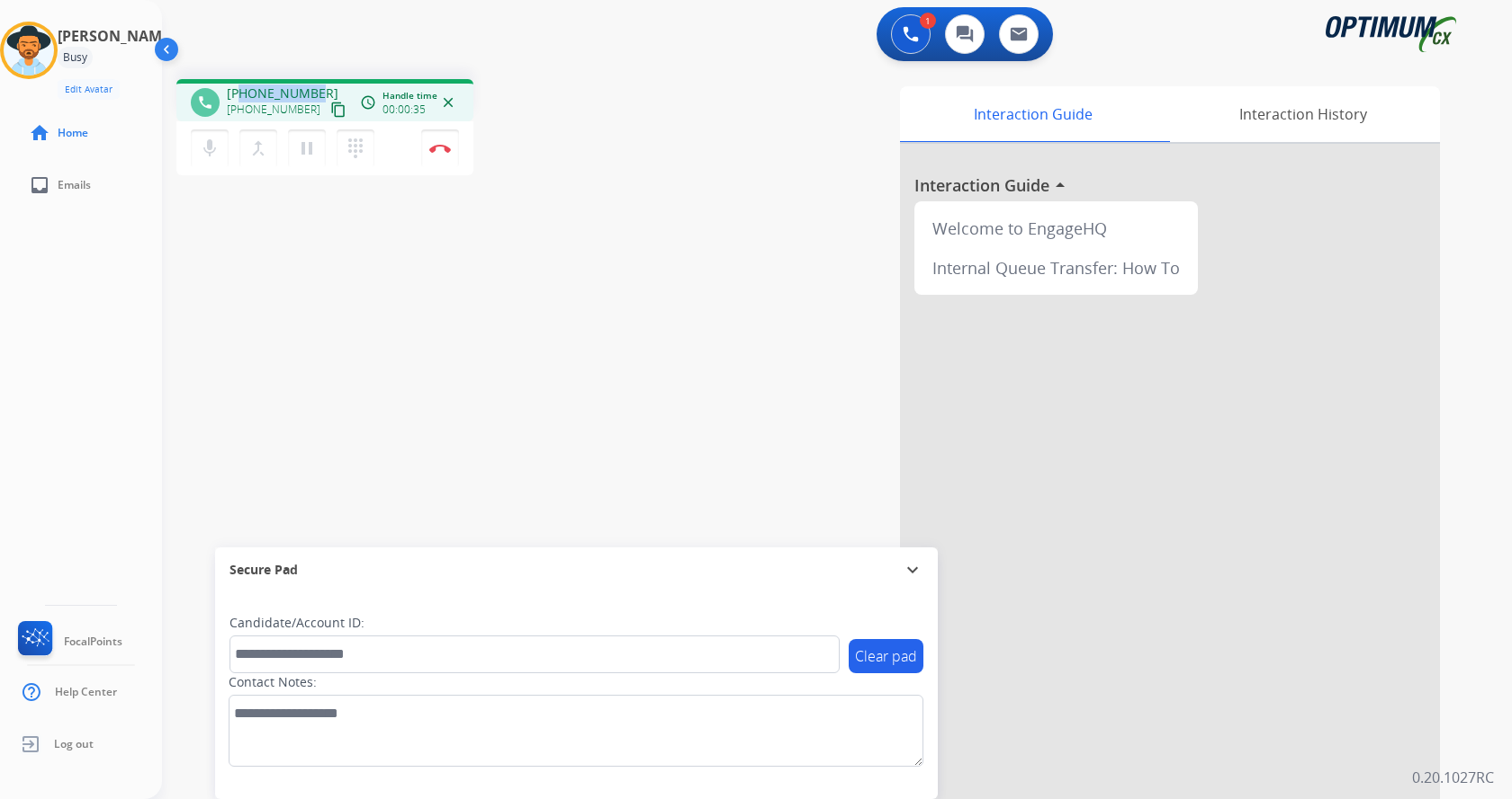
drag, startPoint x: 242, startPoint y: 95, endPoint x: 315, endPoint y: 96, distance: 73.0
click at [315, 96] on div "[PHONE_NUMBER] [PHONE_NUMBER] content_copy" at bounding box center [287, 103] width 122 height 36
copy span "6092904168"
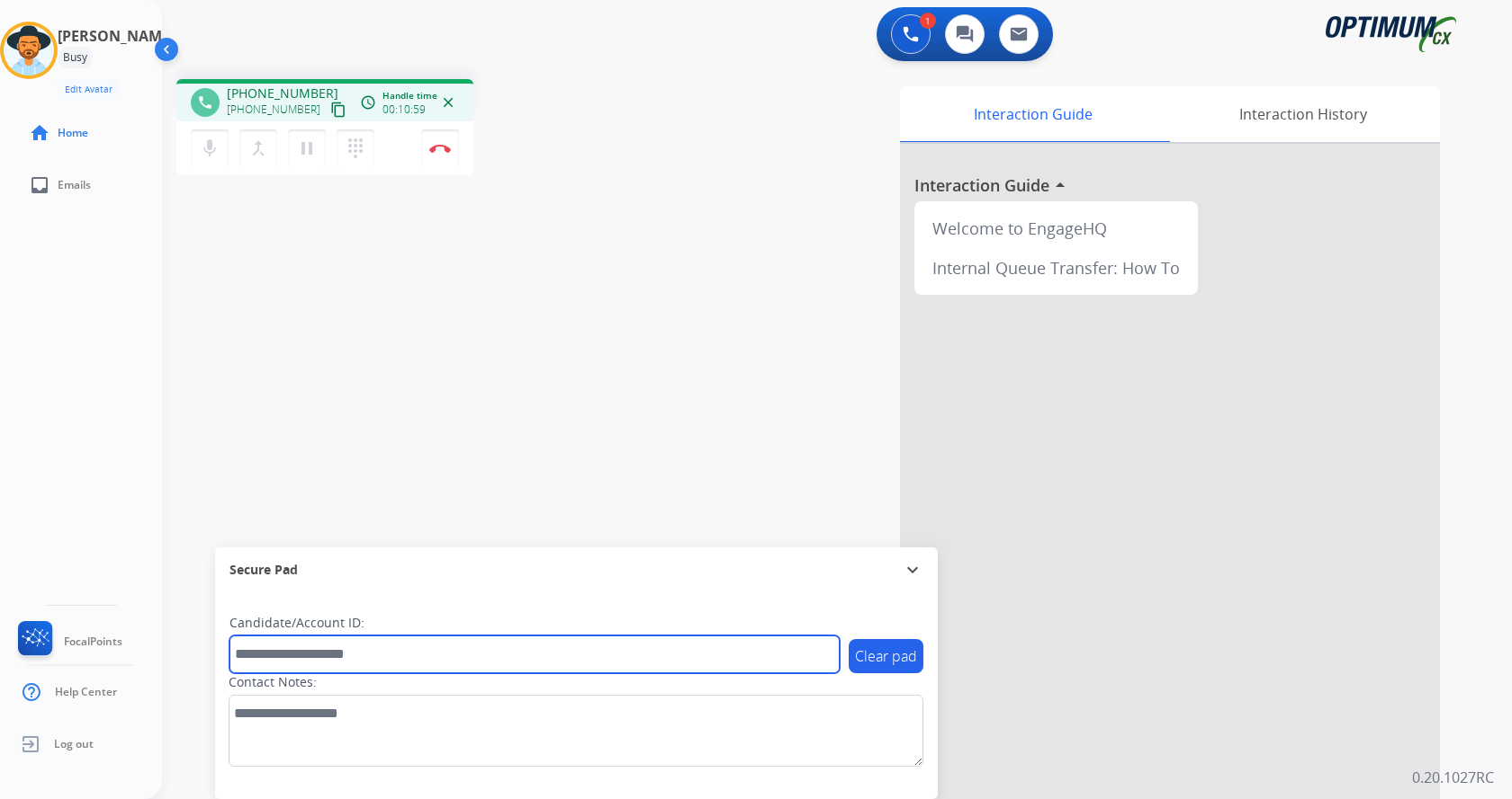
click at [354, 654] on input "text" at bounding box center [534, 655] width 610 height 38
paste input "*******"
type input "*******"
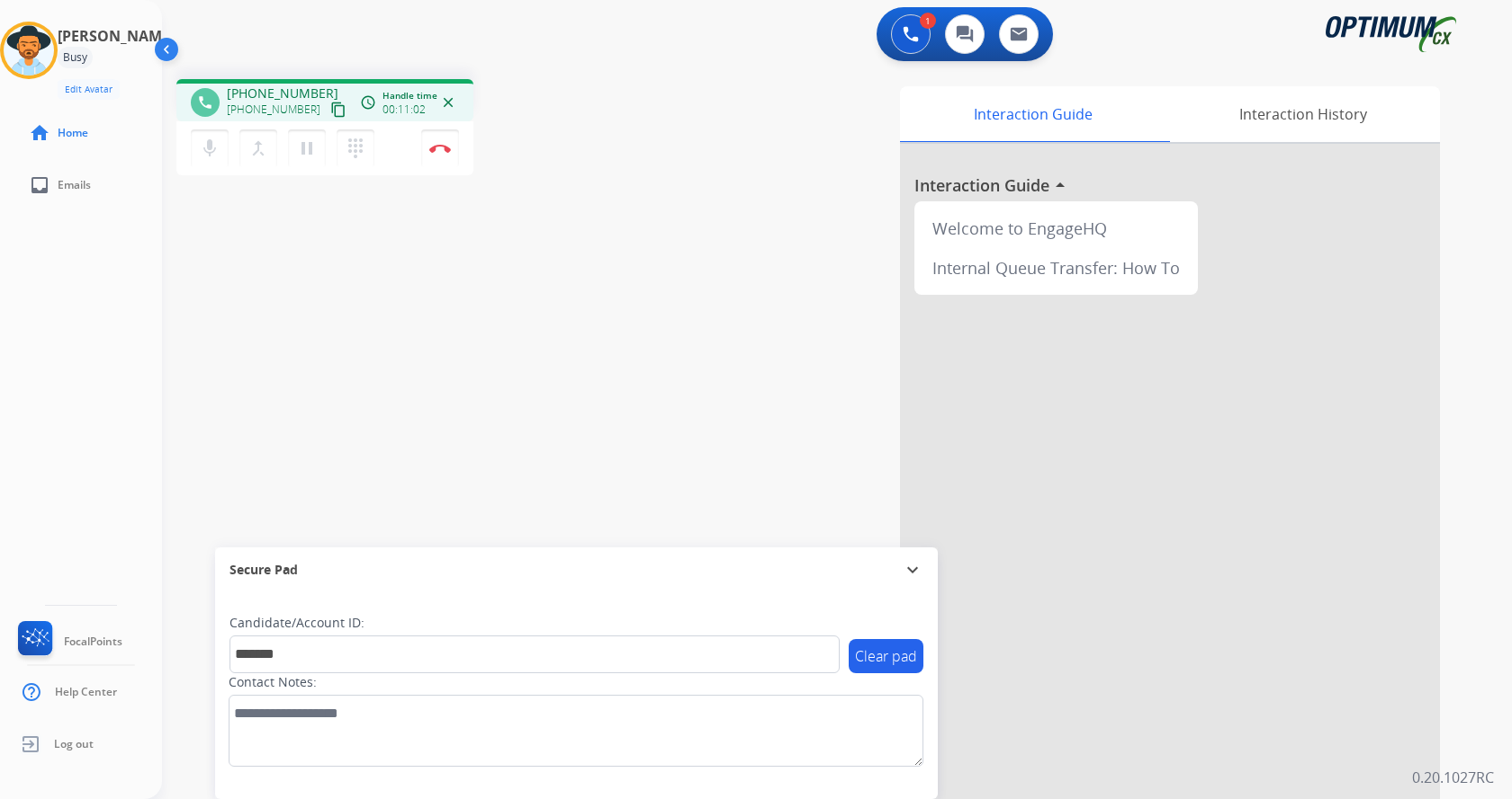
click at [366, 474] on div "phone [PHONE_NUMBER] [PHONE_NUMBER] content_copy access_time Call metrics Queue…" at bounding box center [816, 440] width 1307 height 750
click at [371, 287] on div "phone [PHONE_NUMBER] [PHONE_NUMBER] content_copy access_time Call metrics Queue…" at bounding box center [816, 440] width 1307 height 750
click at [439, 153] on button "Disconnect" at bounding box center [440, 149] width 38 height 38
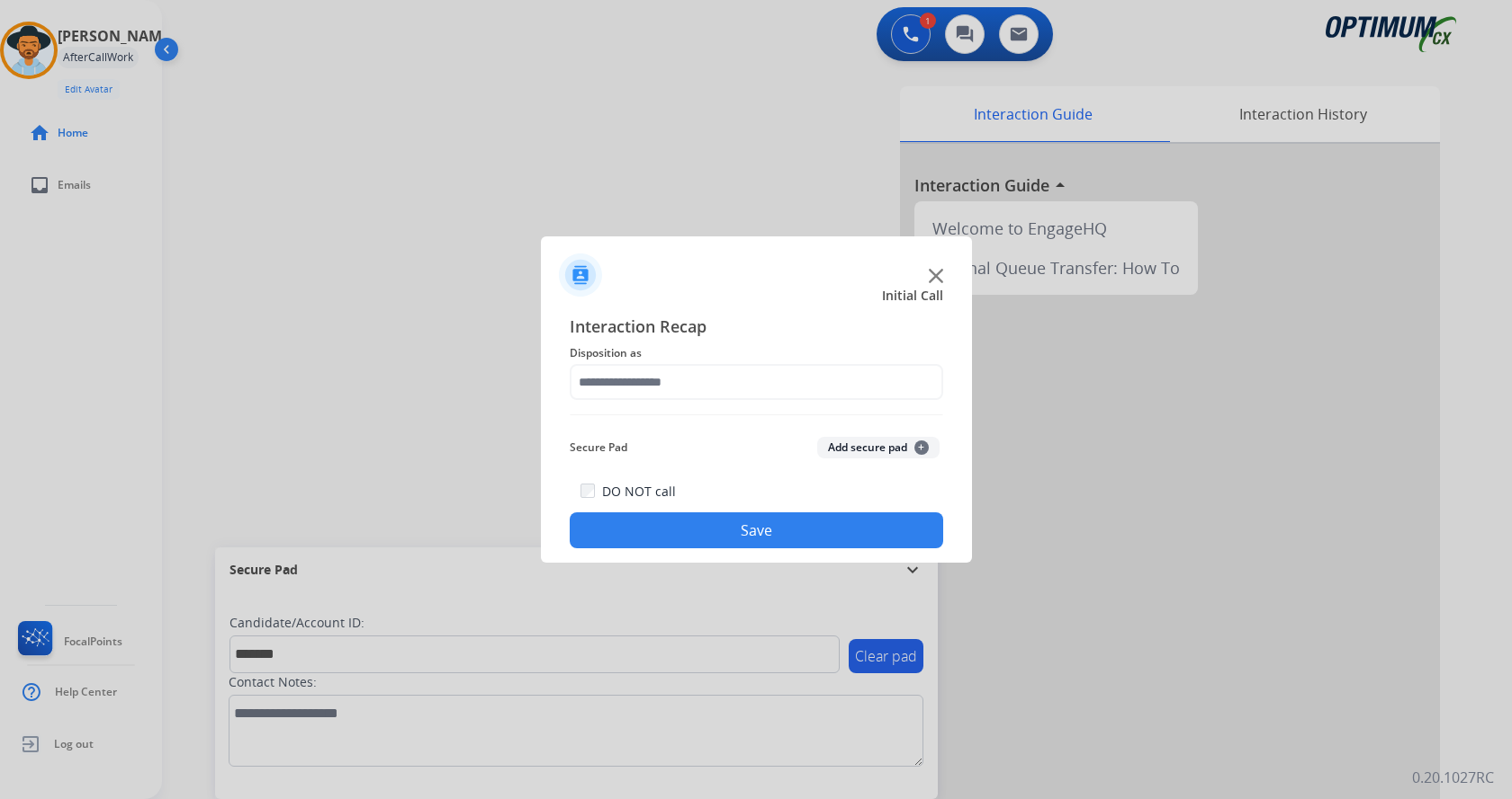
click at [871, 442] on button "Add secure pad +" at bounding box center [878, 448] width 122 height 22
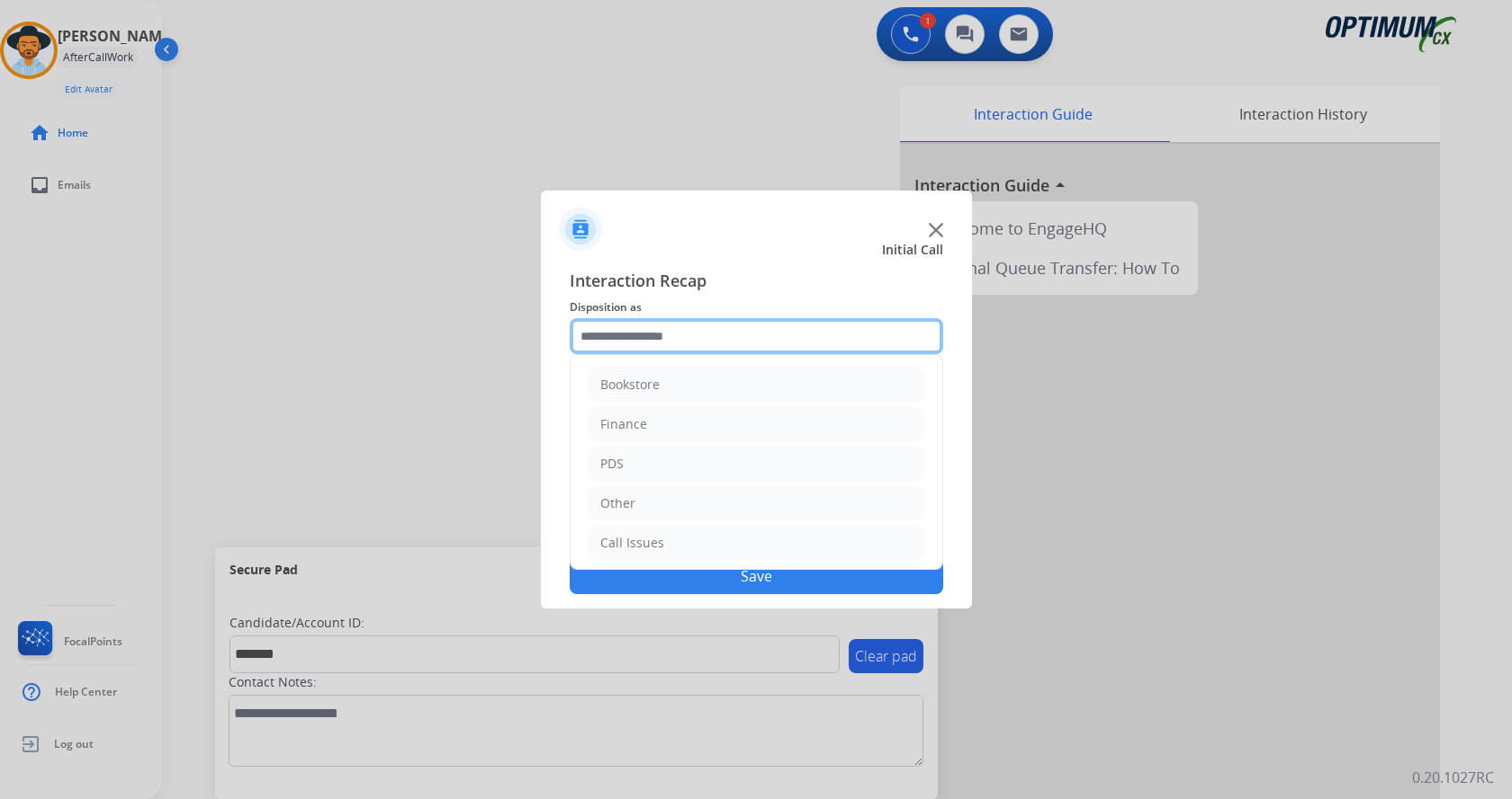
click at [669, 336] on input "text" at bounding box center [756, 336] width 373 height 36
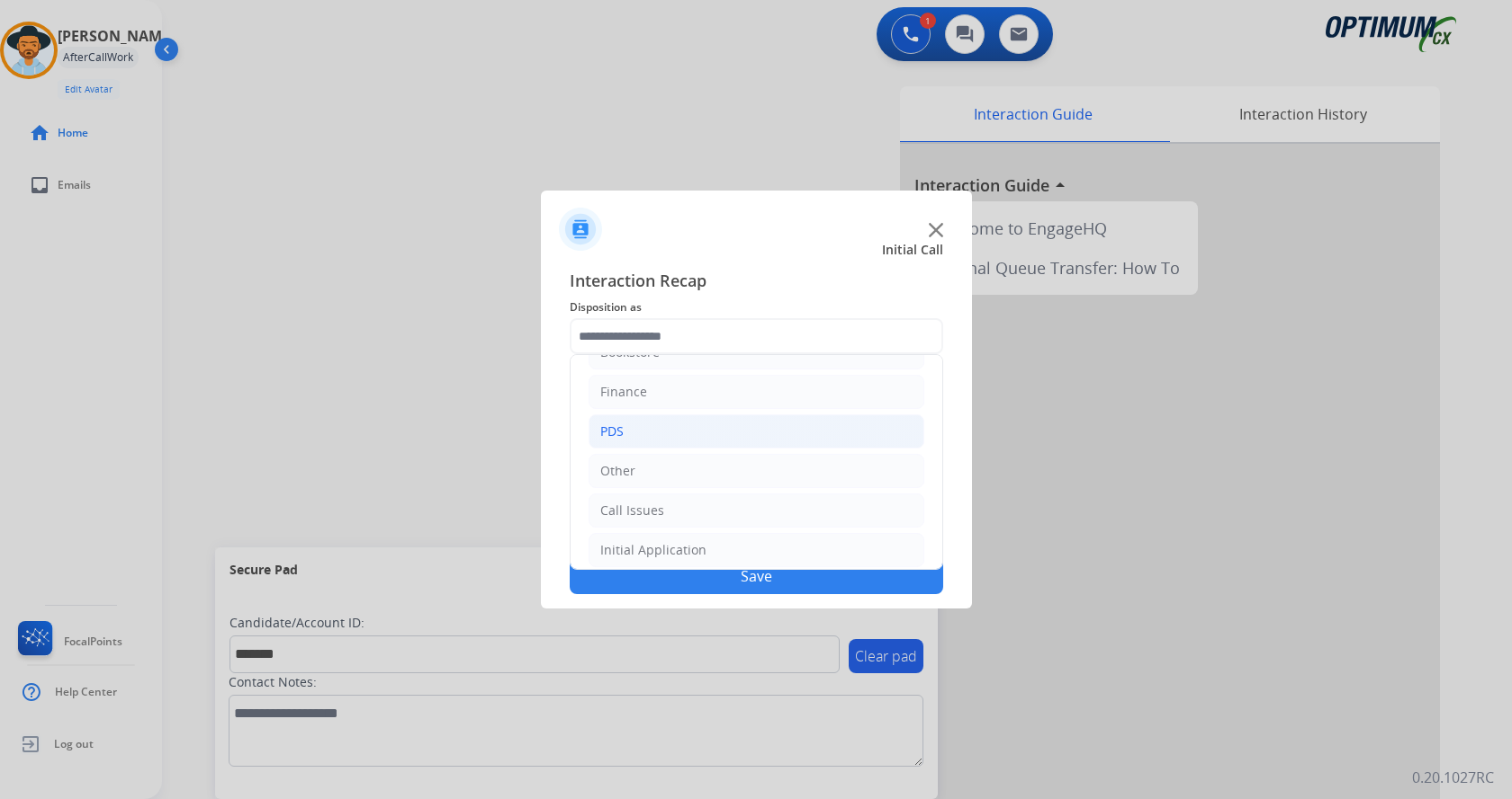
click at [676, 421] on li "PDS" at bounding box center [756, 431] width 335 height 34
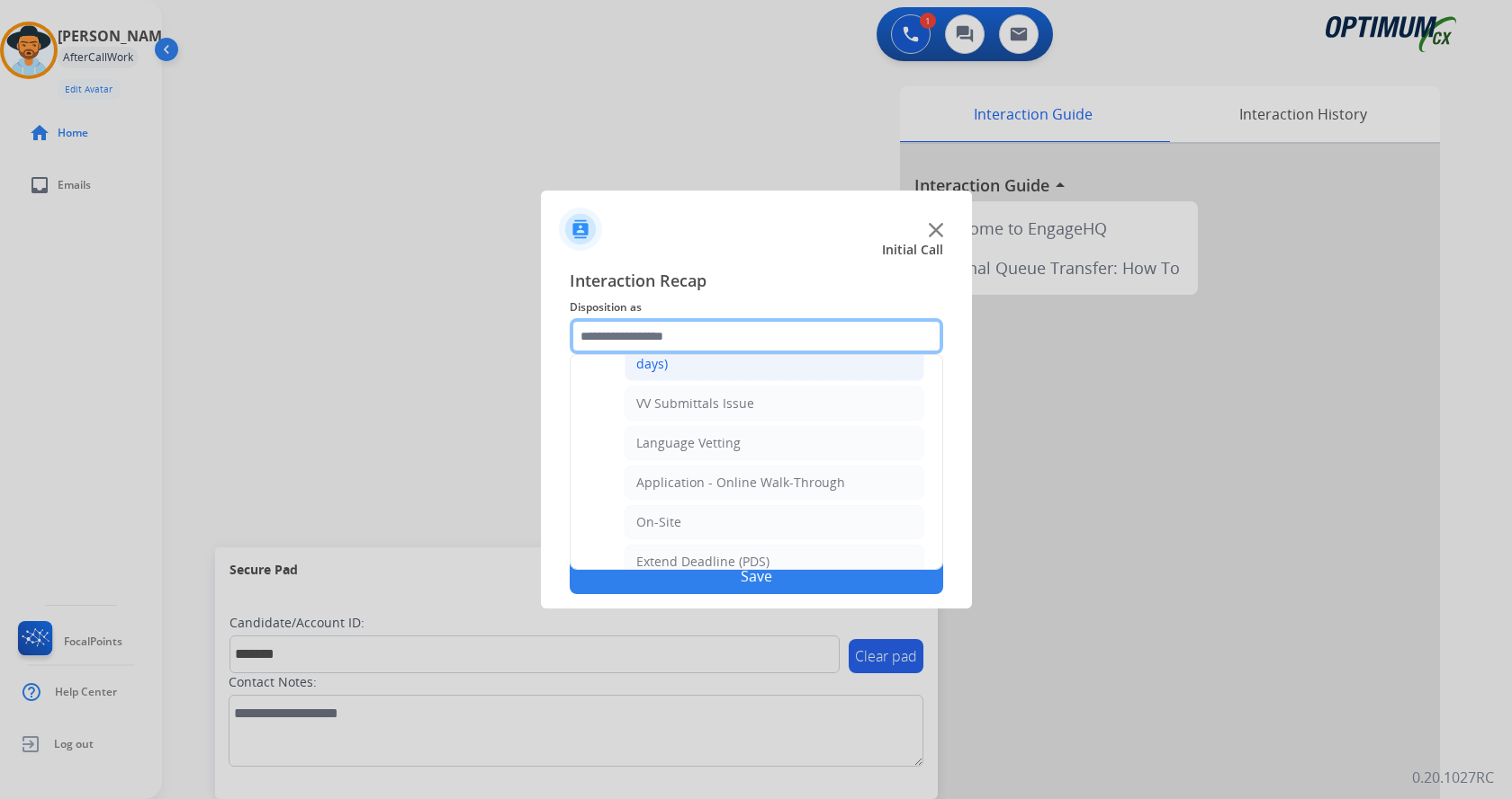
scroll to position [303, 0]
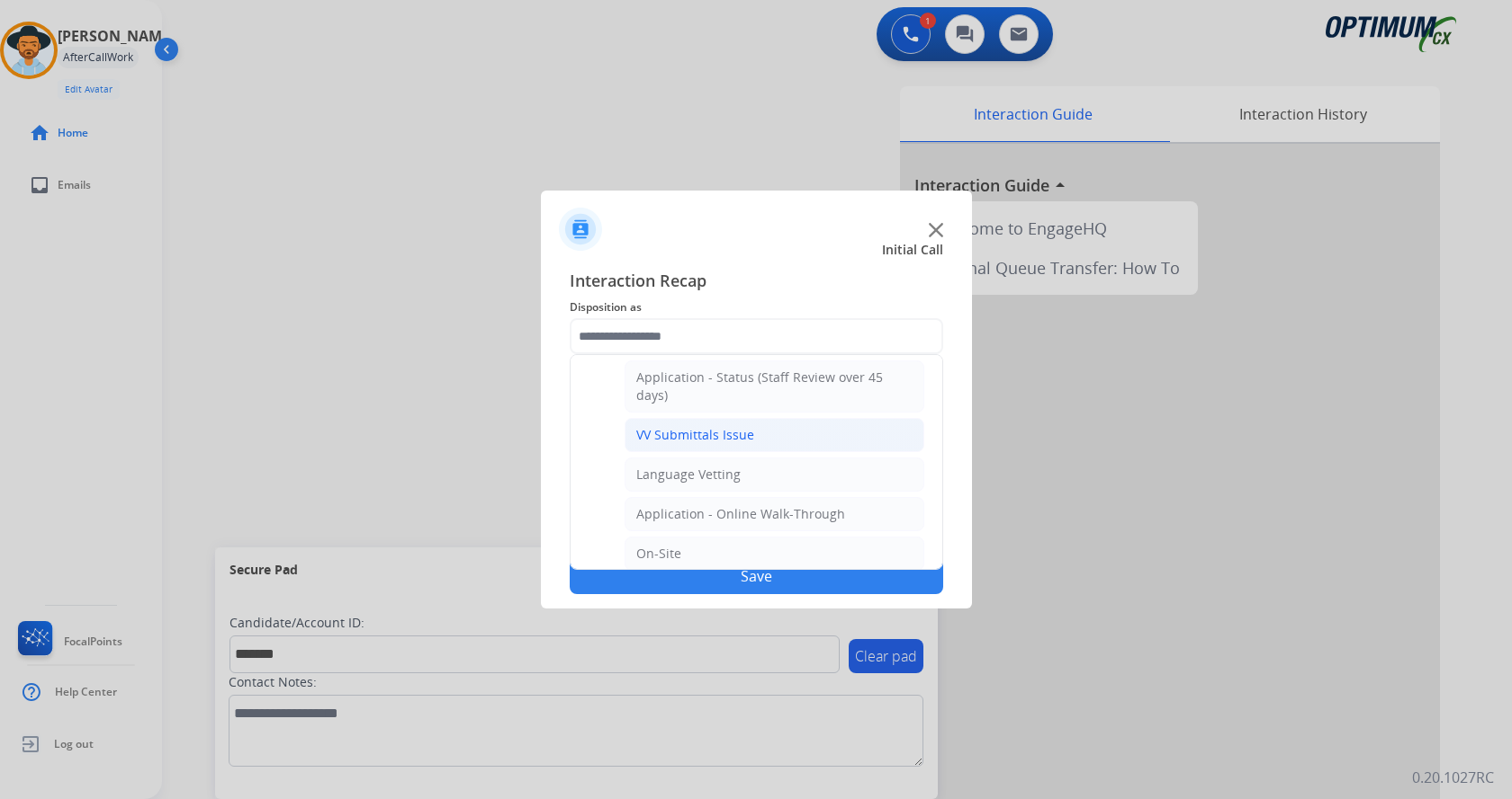
click at [718, 429] on div "VV Submittals Issue" at bounding box center [694, 435] width 117 height 18
type input "**********"
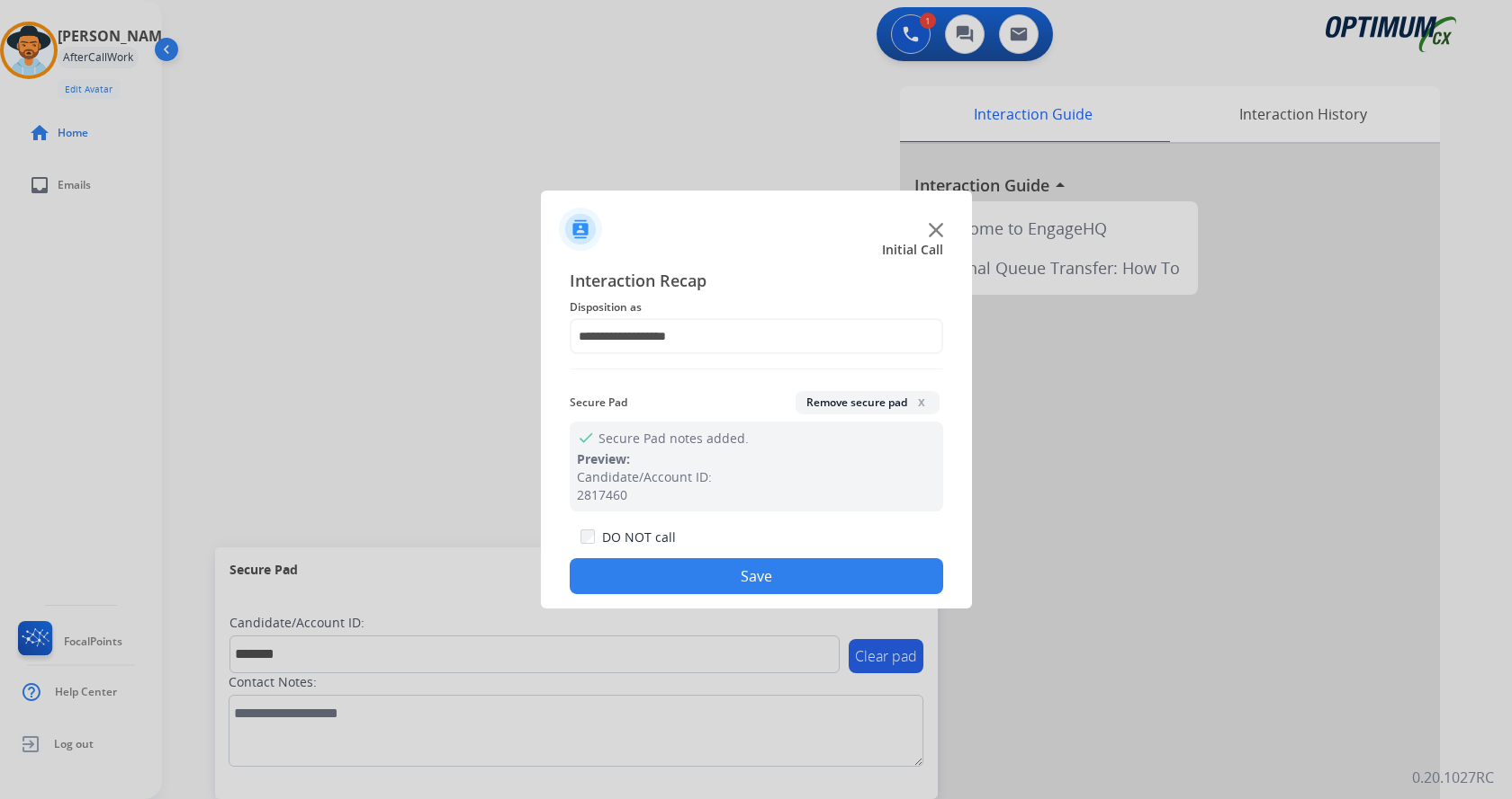
click at [707, 588] on button "Save" at bounding box center [756, 577] width 373 height 36
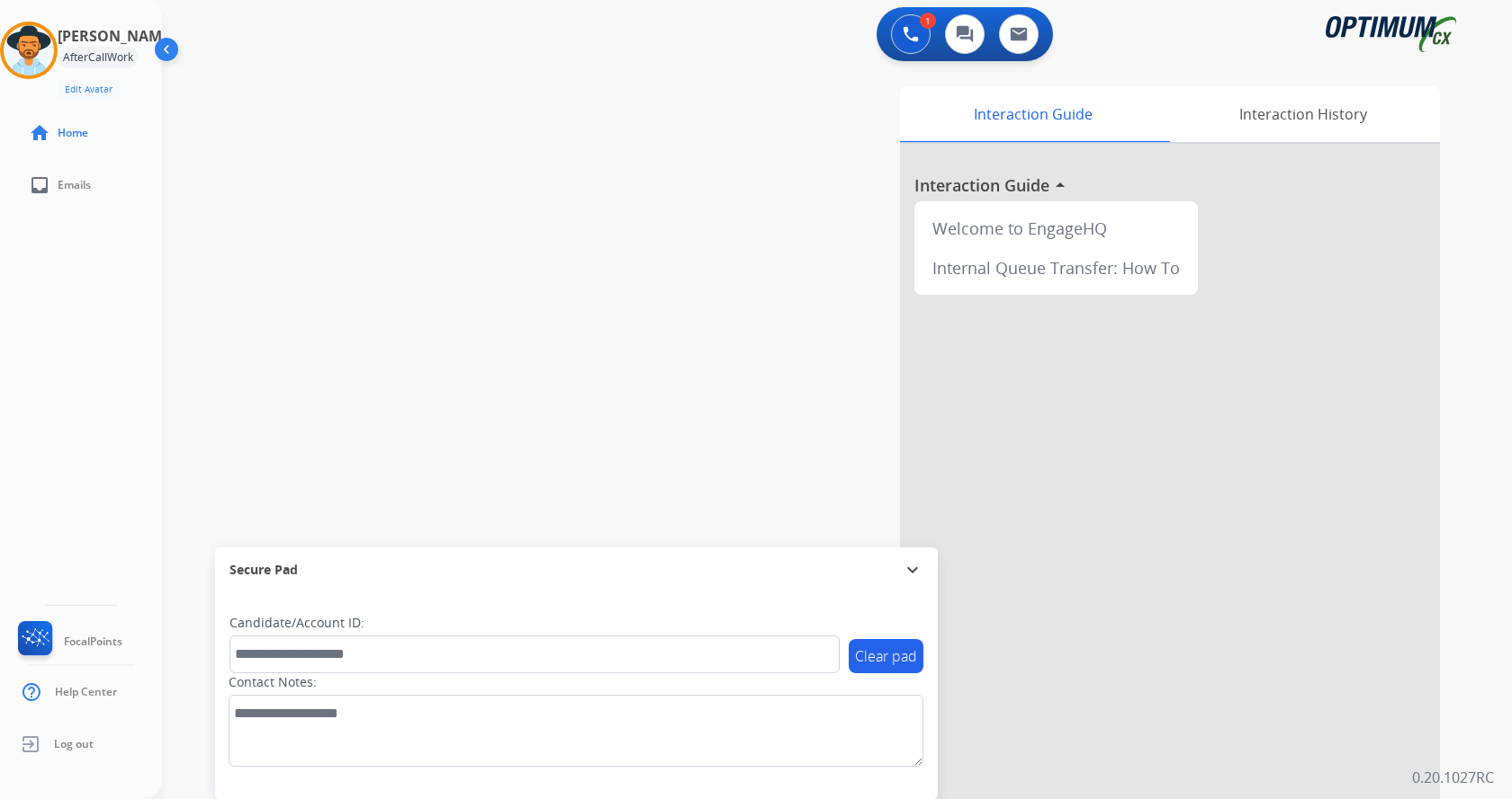
click at [545, 394] on div "swap_horiz Break voice bridge close_fullscreen Connect 3-Way Call merge_type Se…" at bounding box center [816, 440] width 1307 height 750
